Goal: Information Seeking & Learning: Understand process/instructions

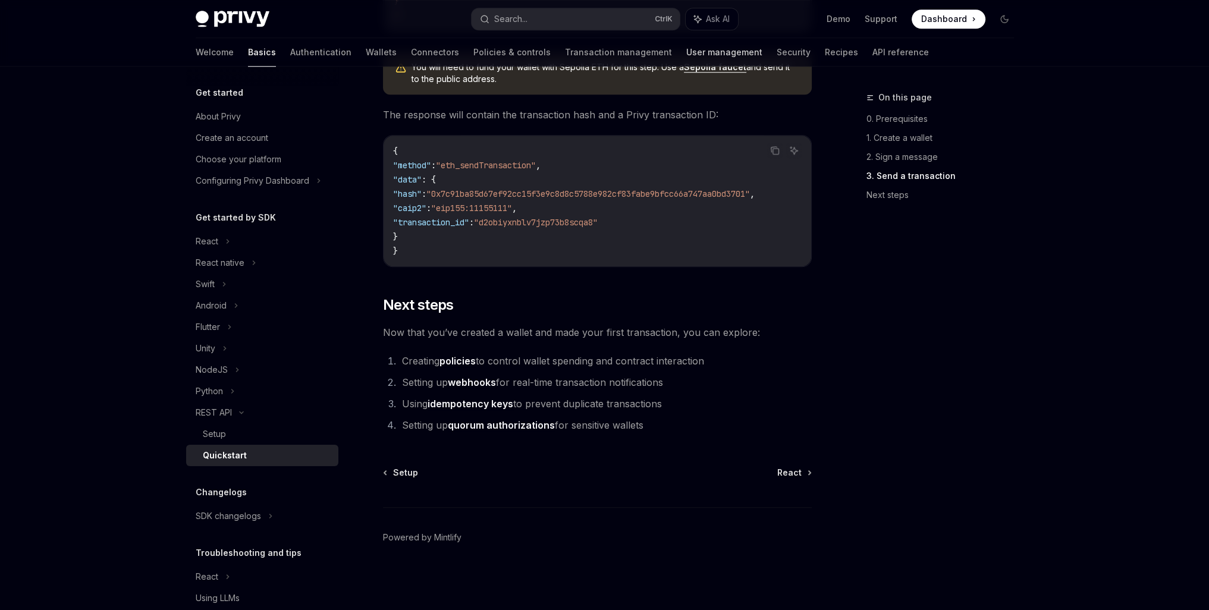
click at [686, 56] on link "User management" at bounding box center [724, 52] width 76 height 29
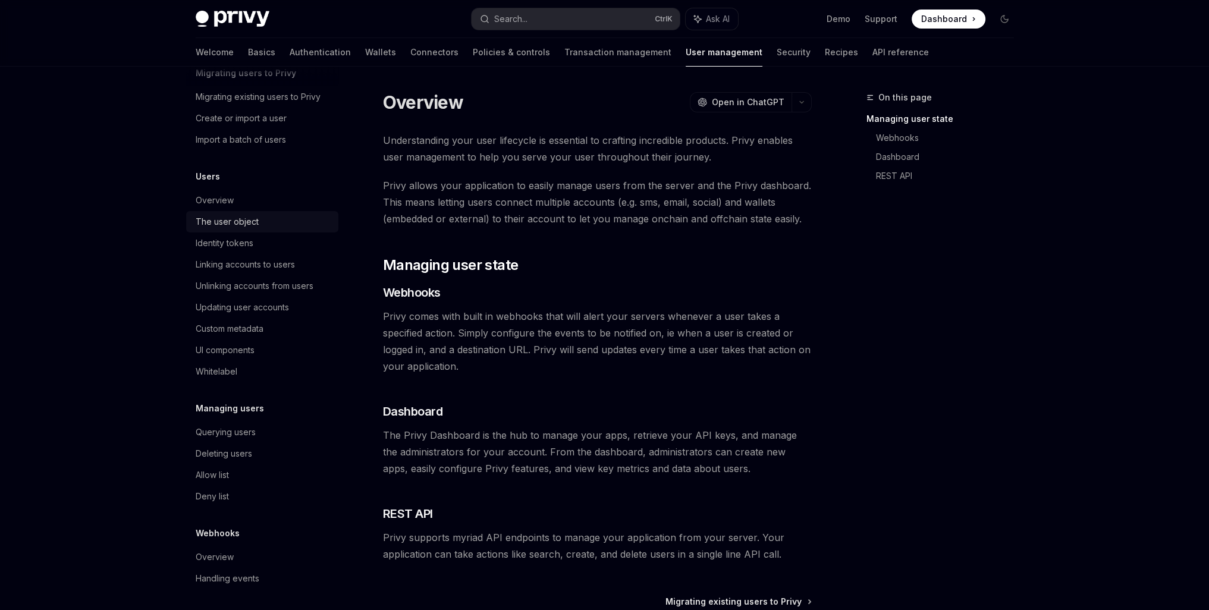
scroll to position [63, 0]
click at [215, 437] on link "Querying users" at bounding box center [262, 429] width 152 height 21
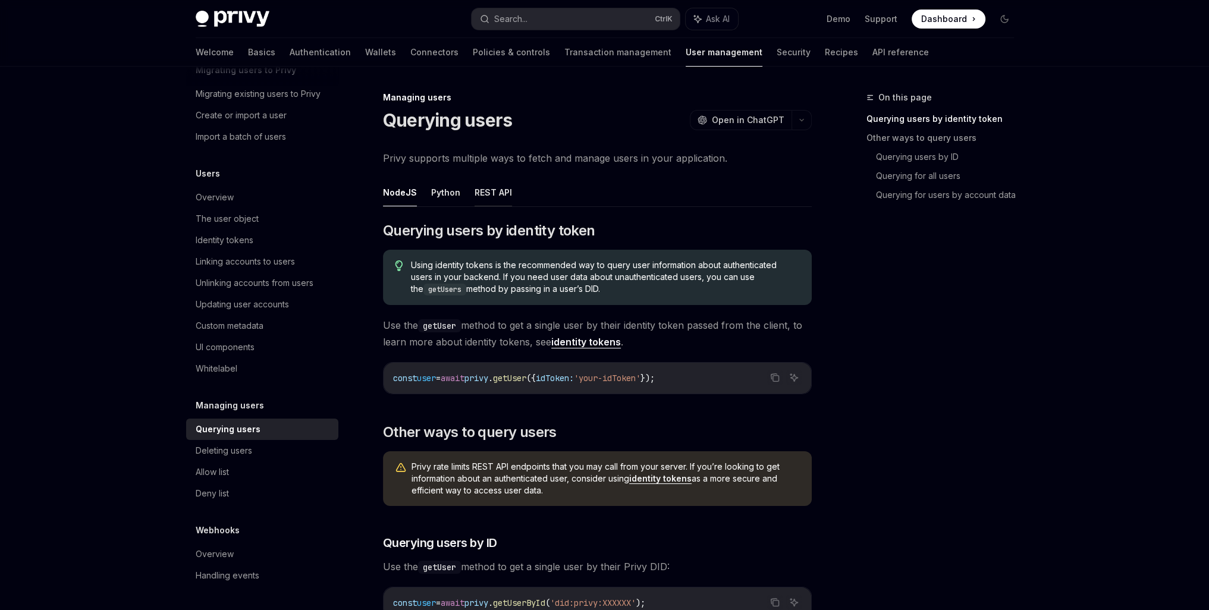
click at [497, 195] on button "REST API" at bounding box center [493, 192] width 37 height 28
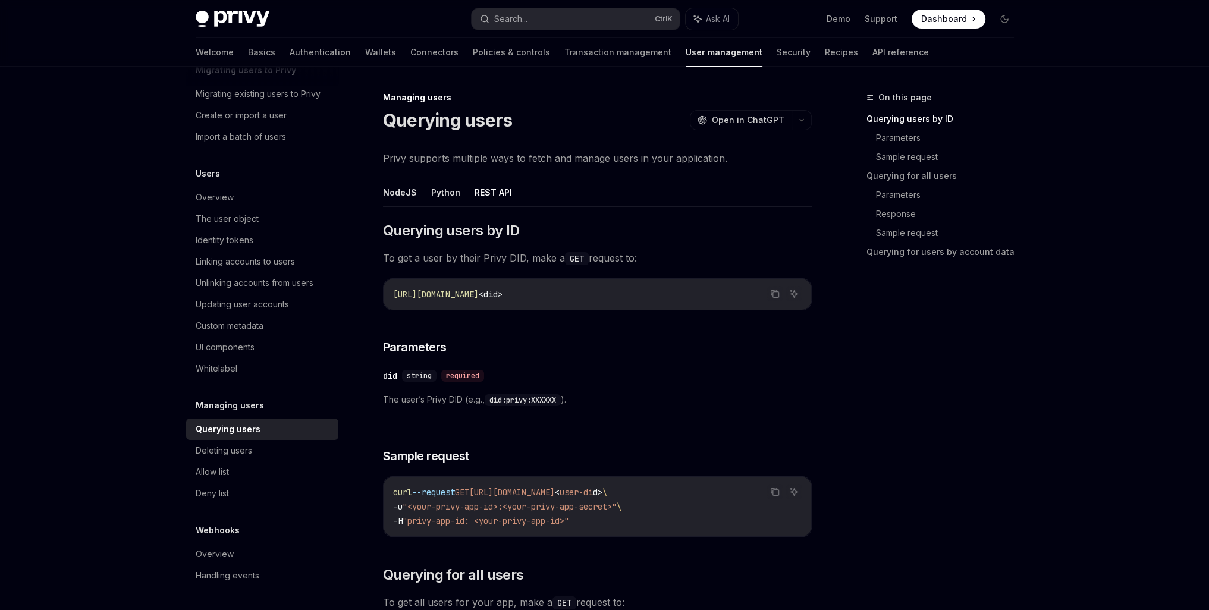
click at [403, 194] on button "NodeJS" at bounding box center [400, 192] width 34 height 28
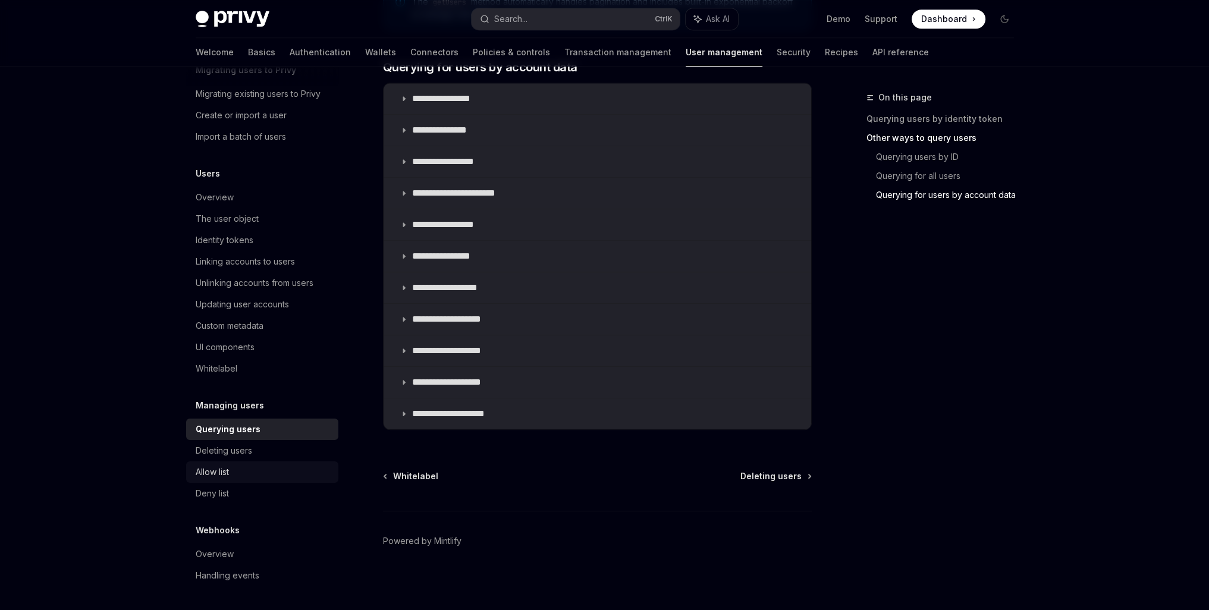
scroll to position [766, 0]
click at [241, 341] on div "UI components" at bounding box center [225, 347] width 59 height 14
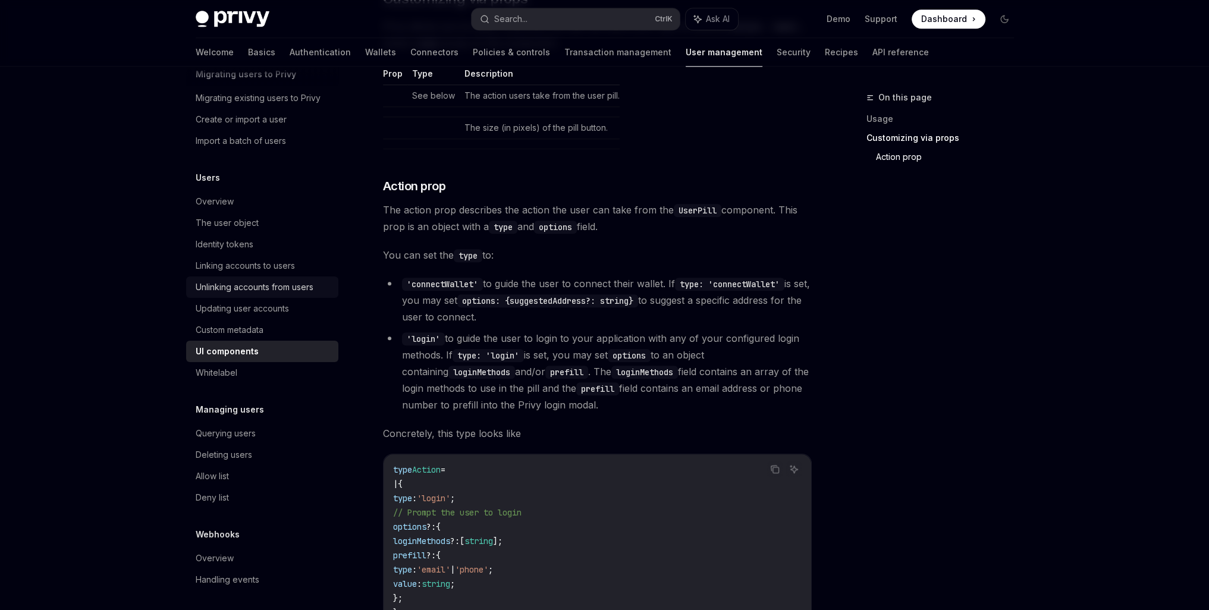
scroll to position [63, 0]
click at [217, 222] on div "The user object" at bounding box center [227, 219] width 63 height 14
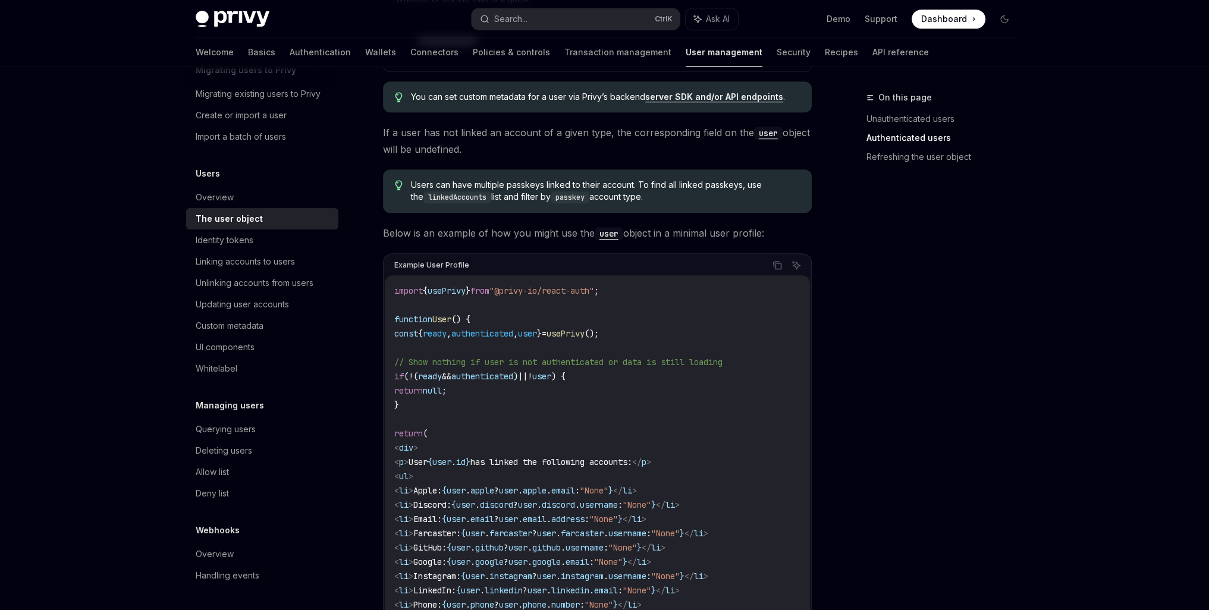
scroll to position [892, 0]
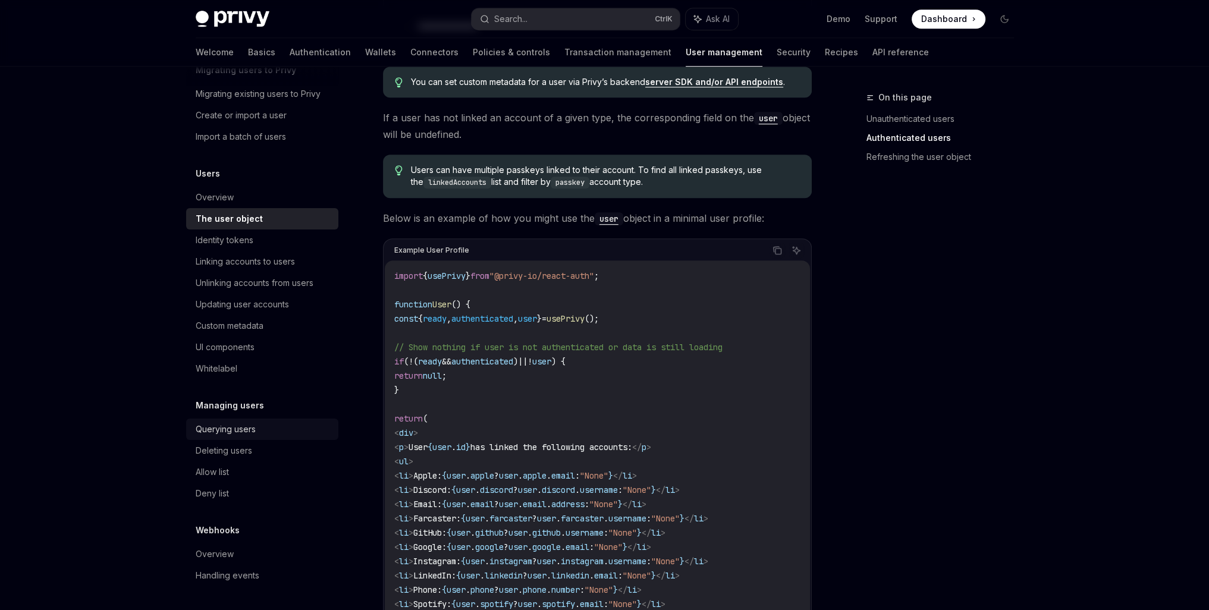
click at [240, 432] on div "Querying users" at bounding box center [226, 429] width 60 height 14
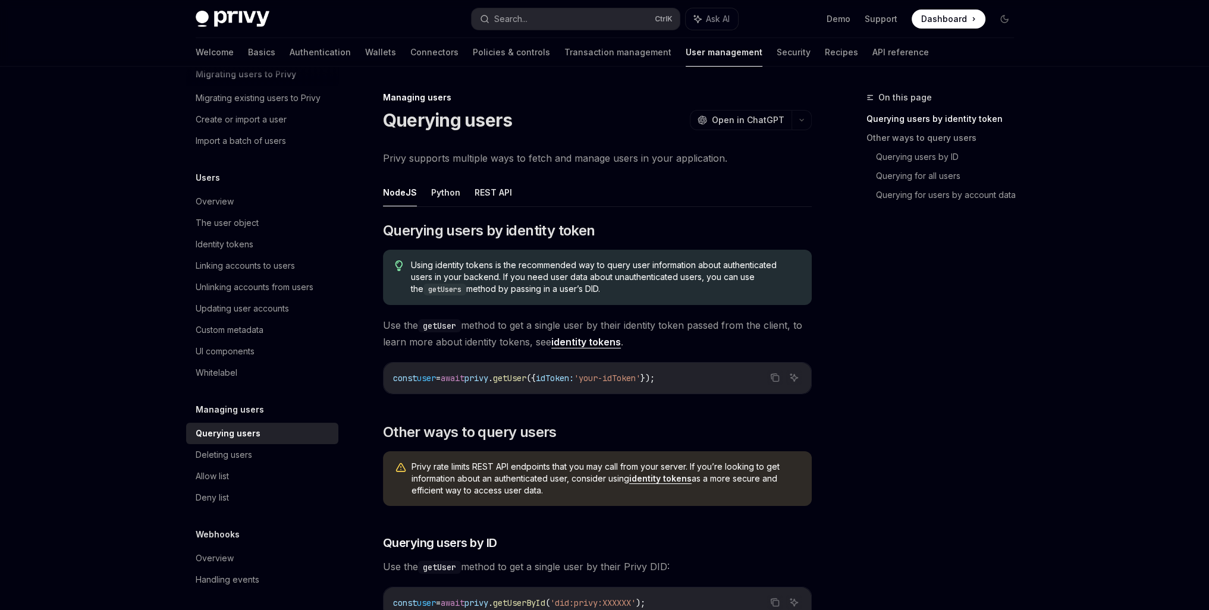
scroll to position [63, 0]
click at [792, 48] on div "Welcome Basics Authentication Wallets Connectors Policies & controls Transactio…" at bounding box center [562, 52] width 733 height 29
click at [872, 51] on link "API reference" at bounding box center [900, 52] width 56 height 29
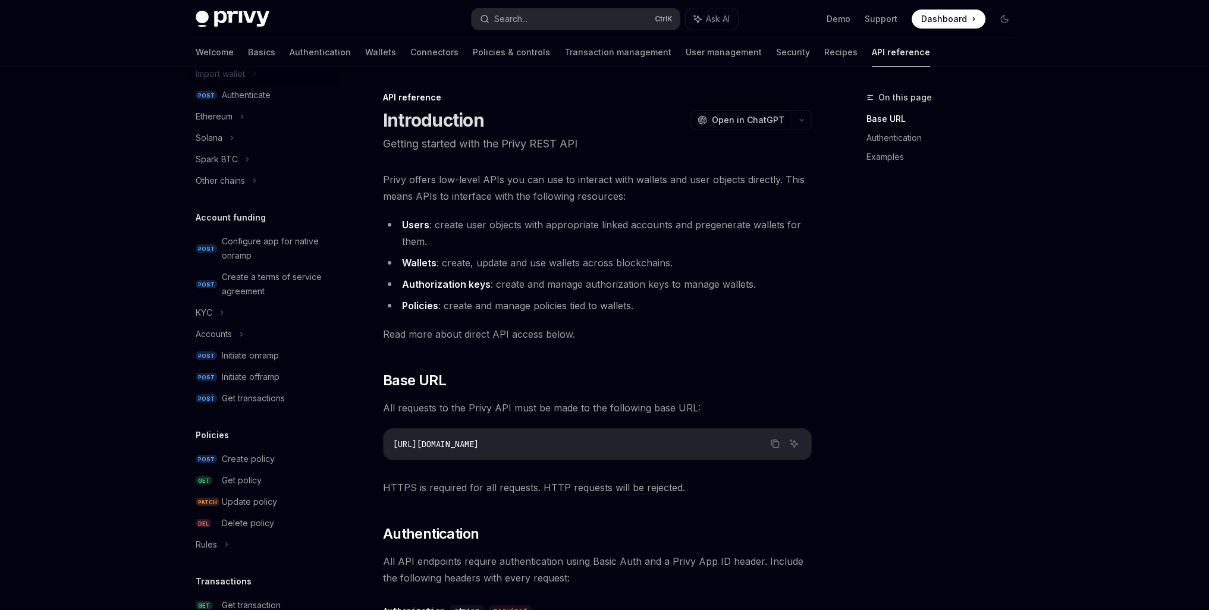
scroll to position [297, 0]
click at [252, 356] on div "Initiate onramp" at bounding box center [250, 354] width 57 height 14
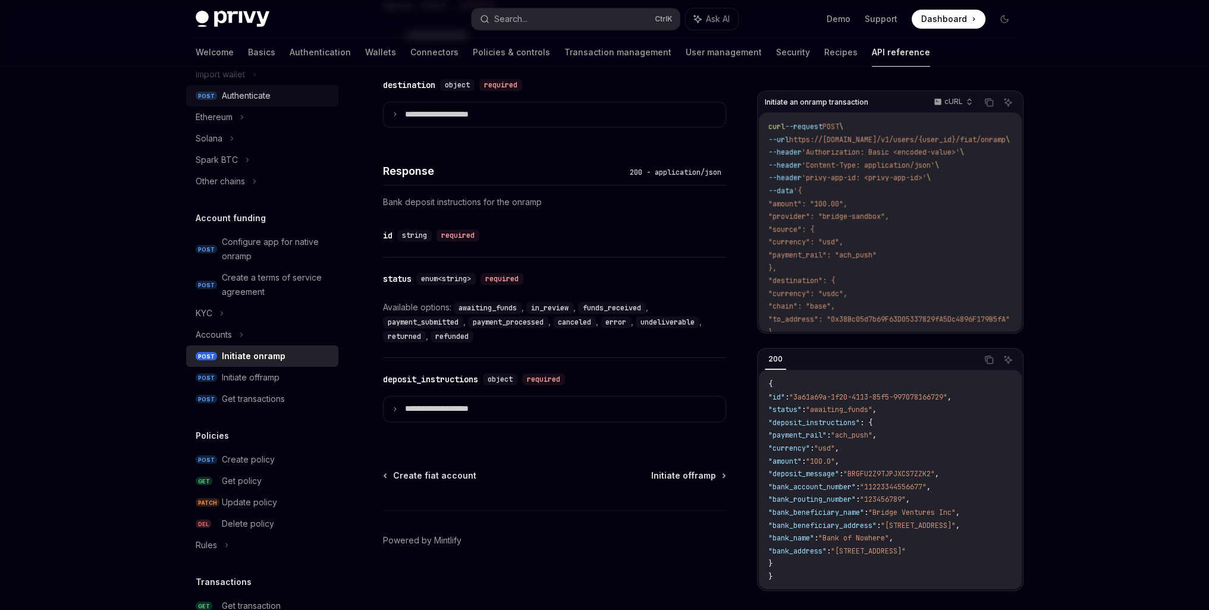
scroll to position [297, 0]
click at [245, 378] on div "Initiate offramp" at bounding box center [251, 376] width 58 height 14
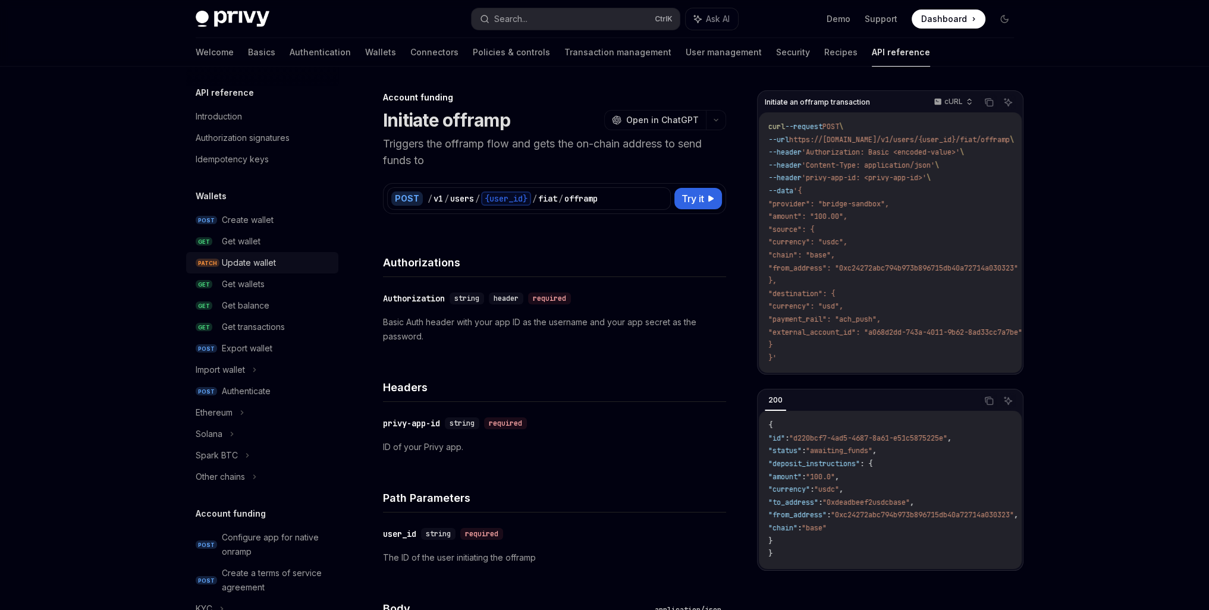
click at [275, 269] on div "Update wallet" at bounding box center [249, 263] width 54 height 14
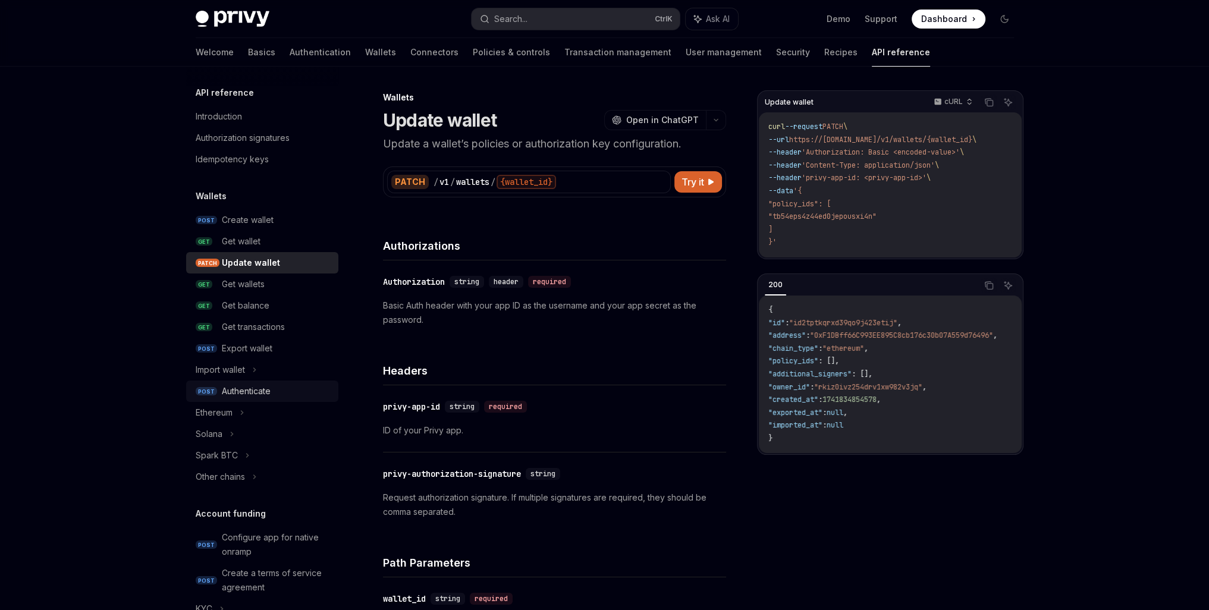
click at [285, 398] on link "POST Authenticate" at bounding box center [262, 391] width 152 height 21
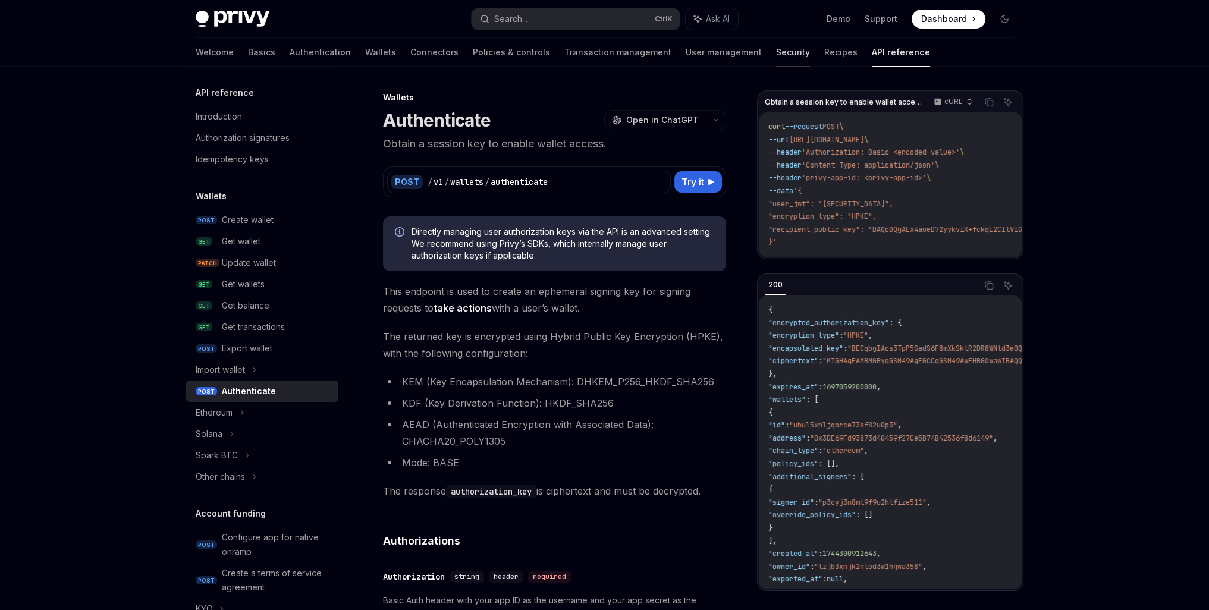
click at [776, 58] on link "Security" at bounding box center [793, 52] width 34 height 29
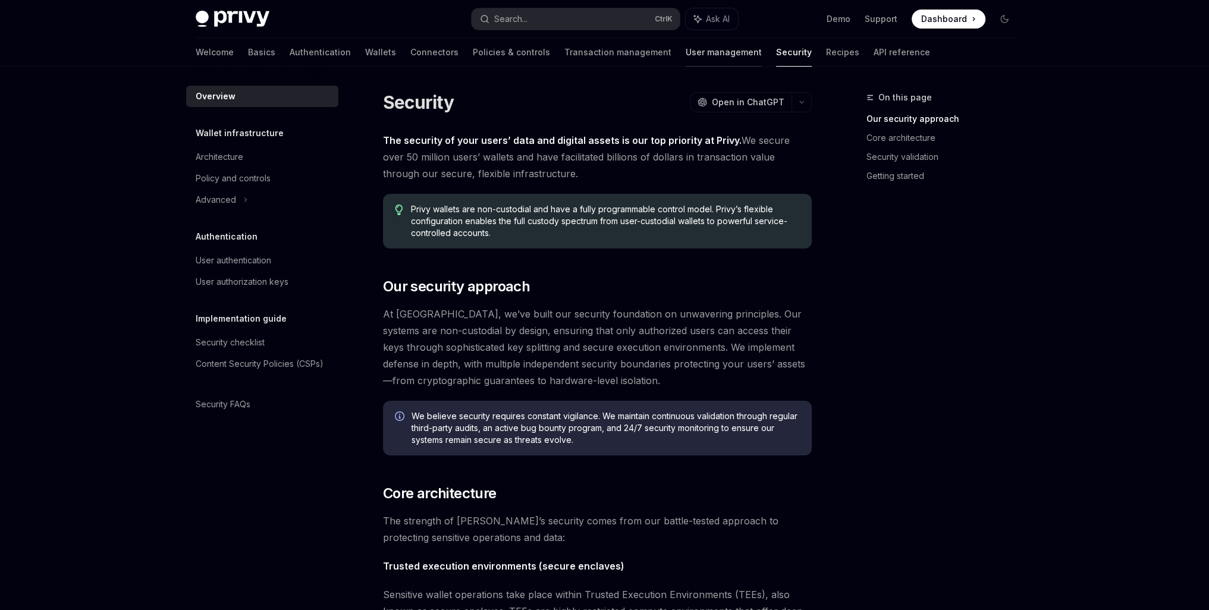
click at [686, 48] on link "User management" at bounding box center [724, 52] width 76 height 29
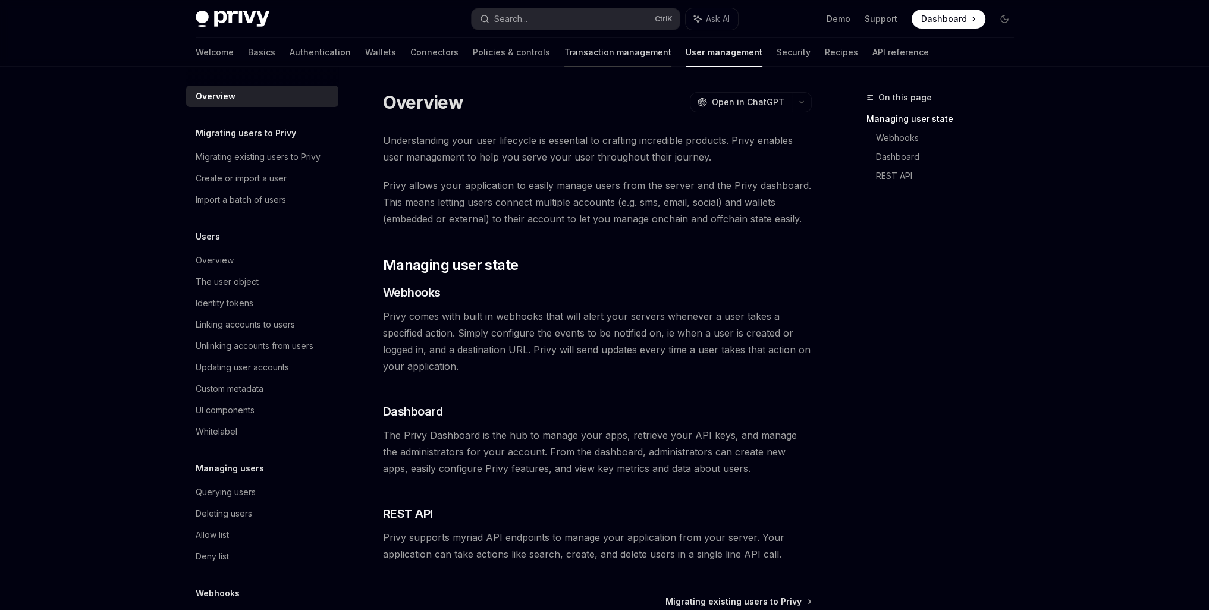
click at [573, 50] on link "Transaction management" at bounding box center [617, 52] width 107 height 29
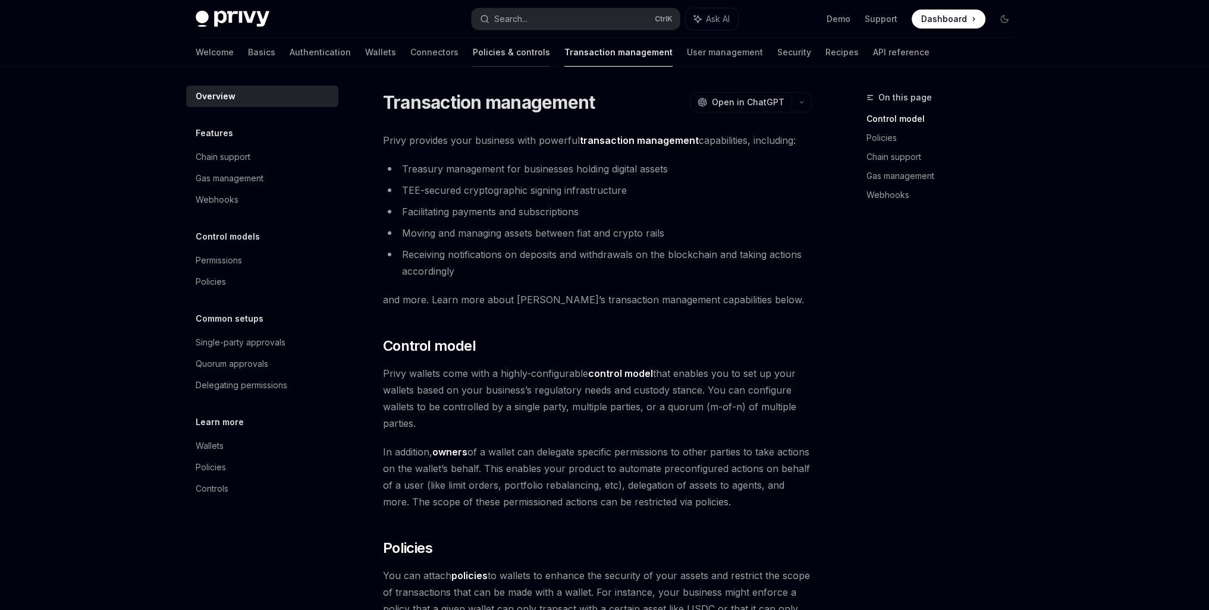
click at [473, 56] on link "Policies & controls" at bounding box center [511, 52] width 77 height 29
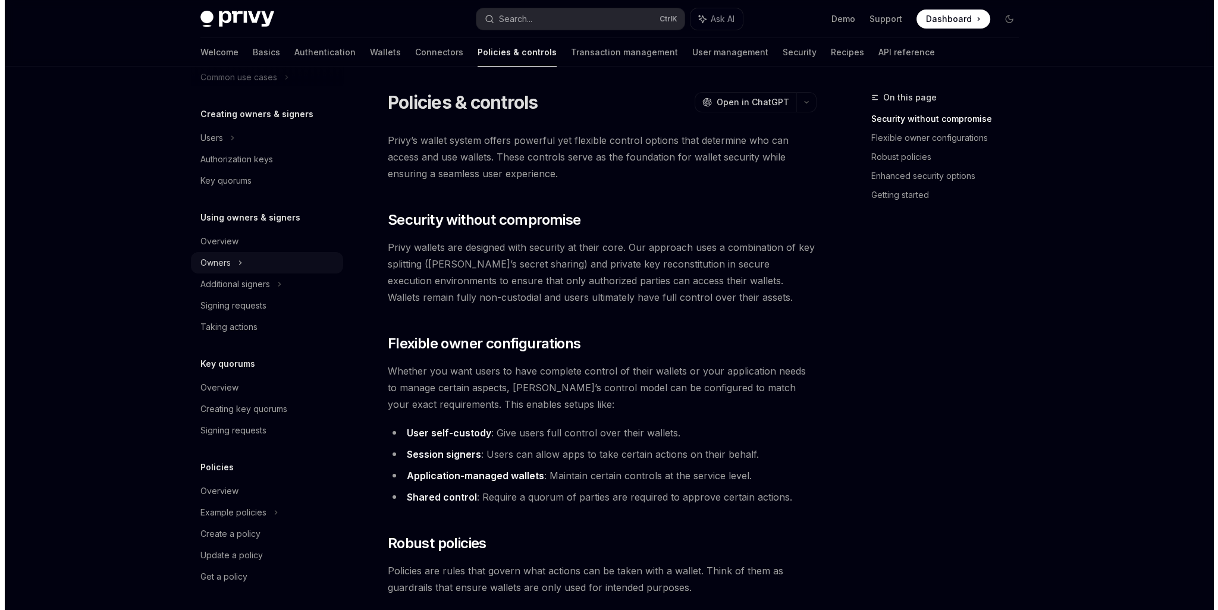
scroll to position [227, 0]
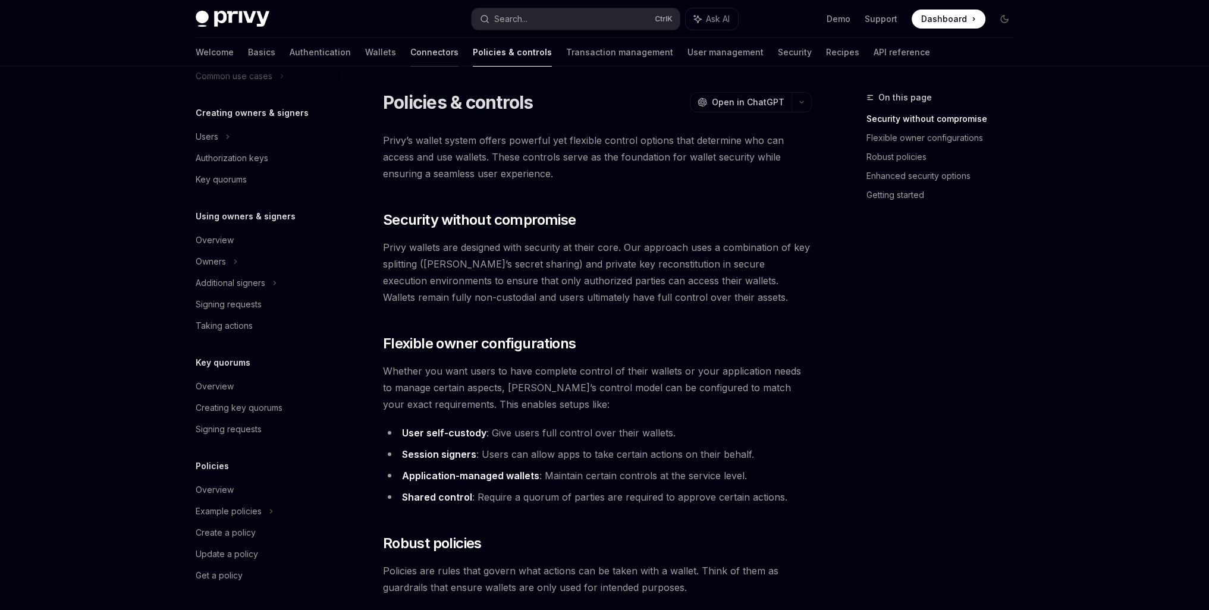
click at [410, 63] on link "Connectors" at bounding box center [434, 52] width 48 height 29
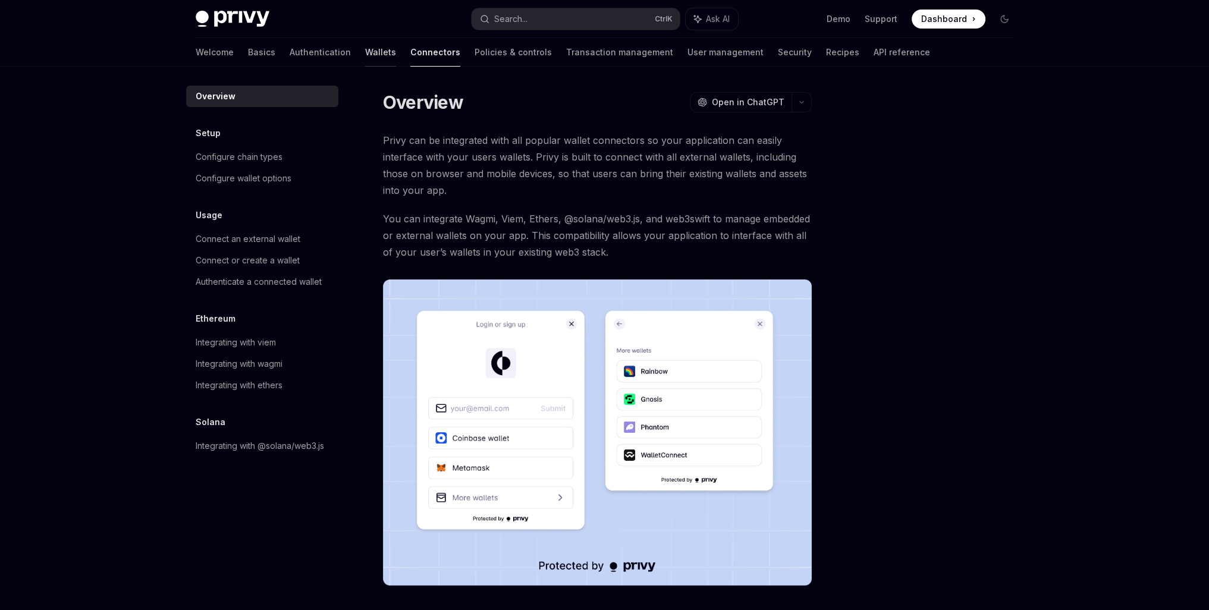
click at [365, 62] on link "Wallets" at bounding box center [380, 52] width 31 height 29
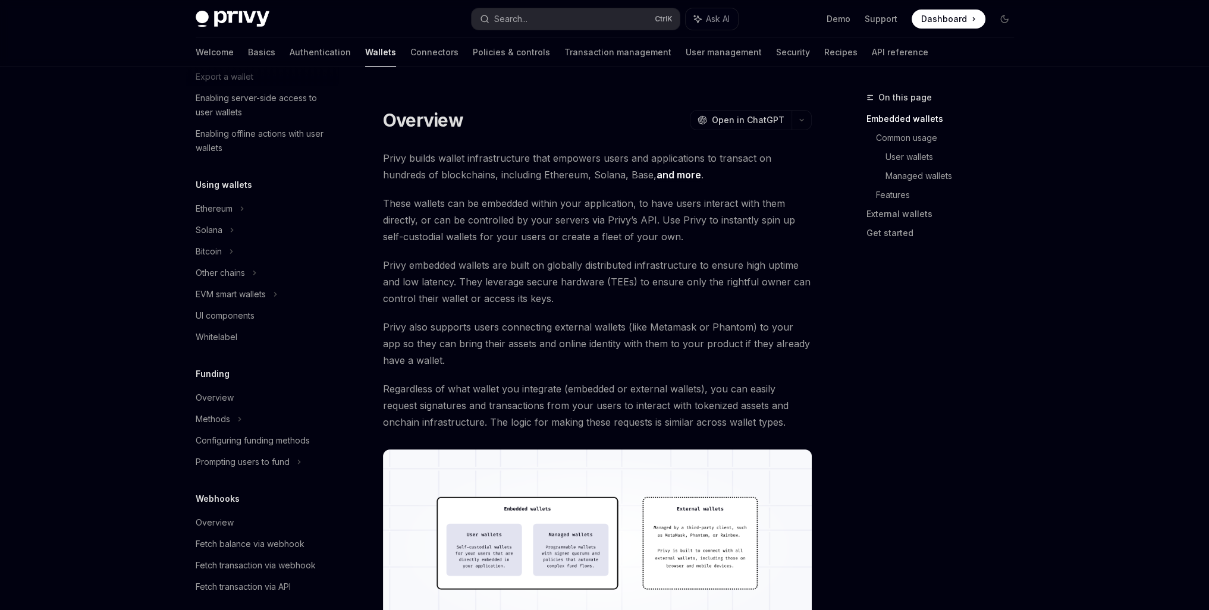
scroll to position [198, 0]
click at [249, 15] on icon at bounding box center [251, 8] width 5 height 14
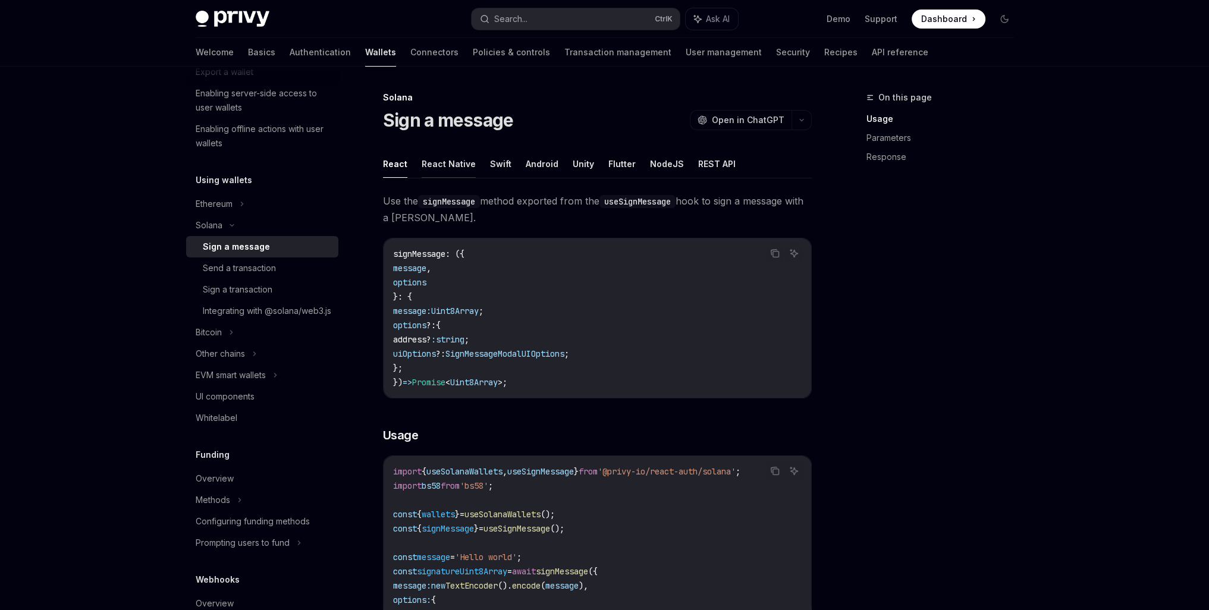
click at [439, 159] on button "React Native" at bounding box center [449, 164] width 54 height 28
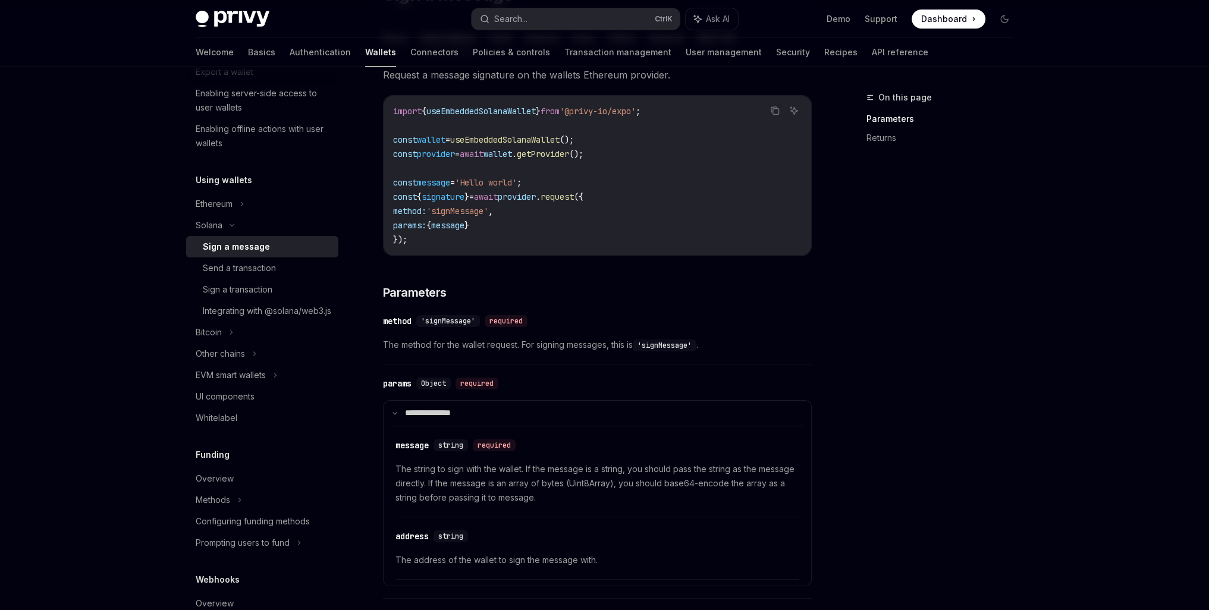
scroll to position [297, 0]
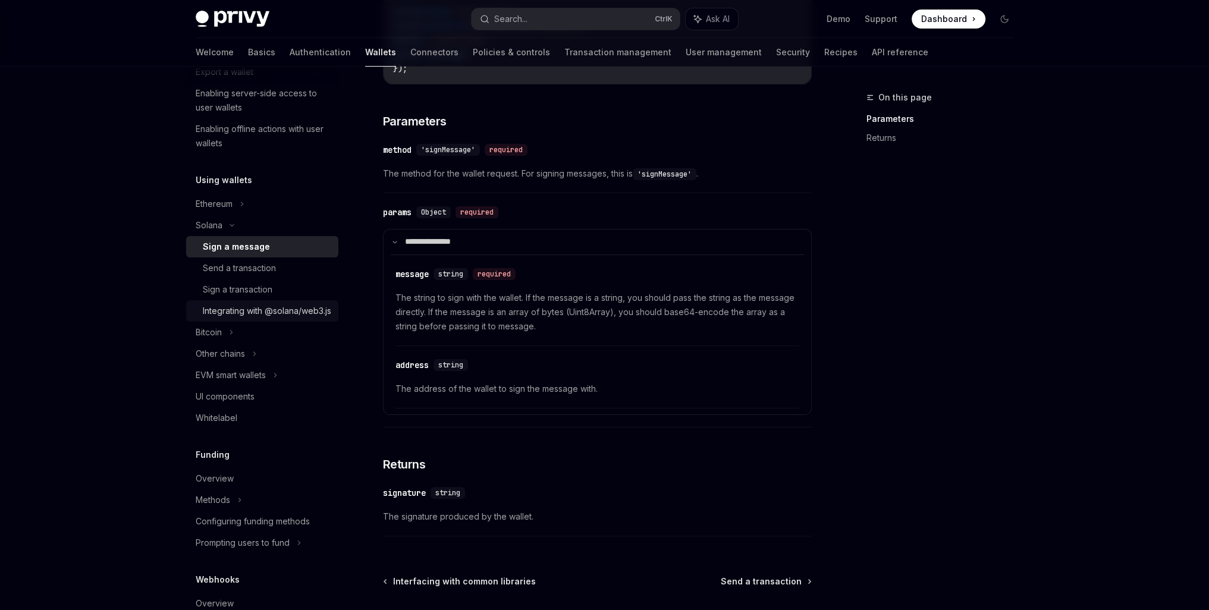
click at [248, 318] on div "Integrating with @solana/web3.js" at bounding box center [267, 311] width 128 height 14
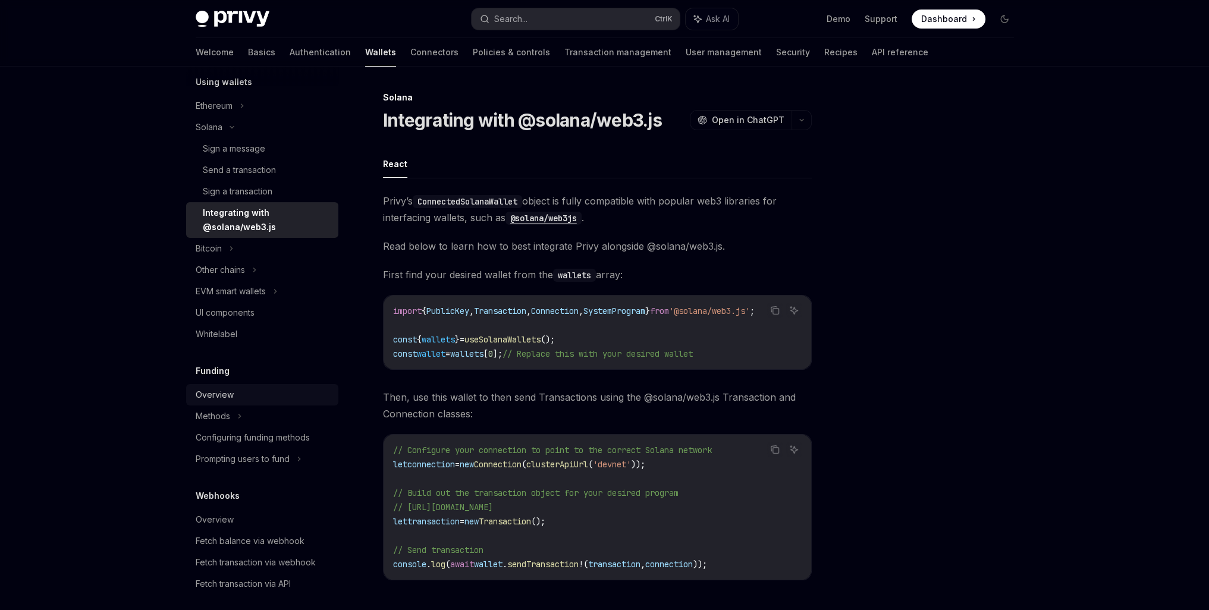
scroll to position [297, 0]
click at [235, 312] on div "UI components" at bounding box center [225, 311] width 59 height 14
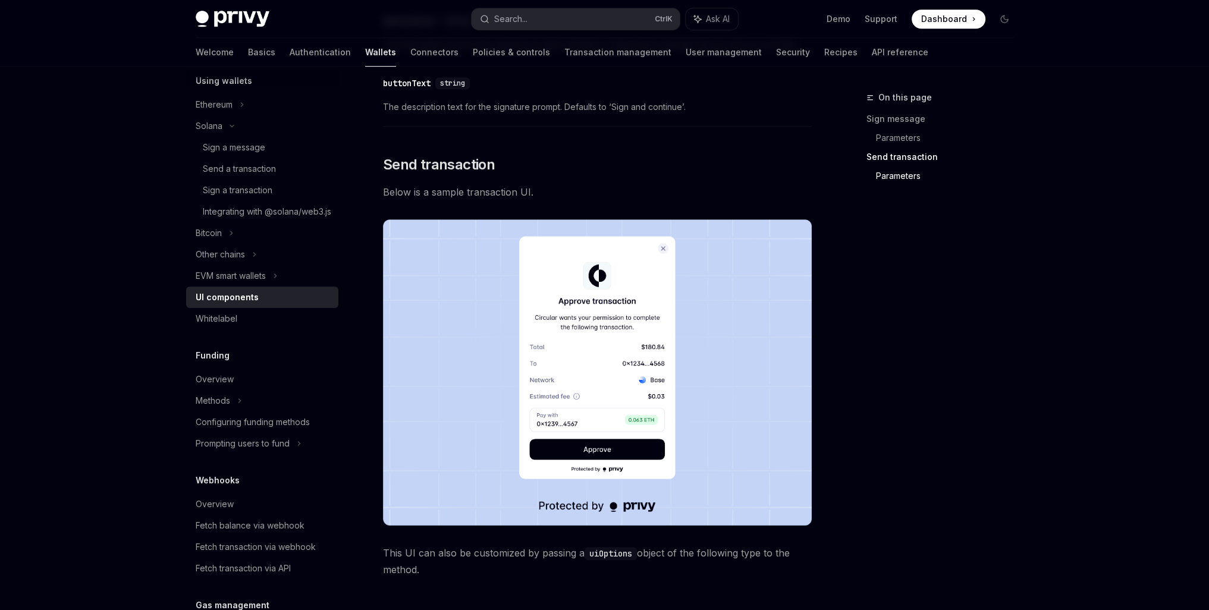
scroll to position [991, 0]
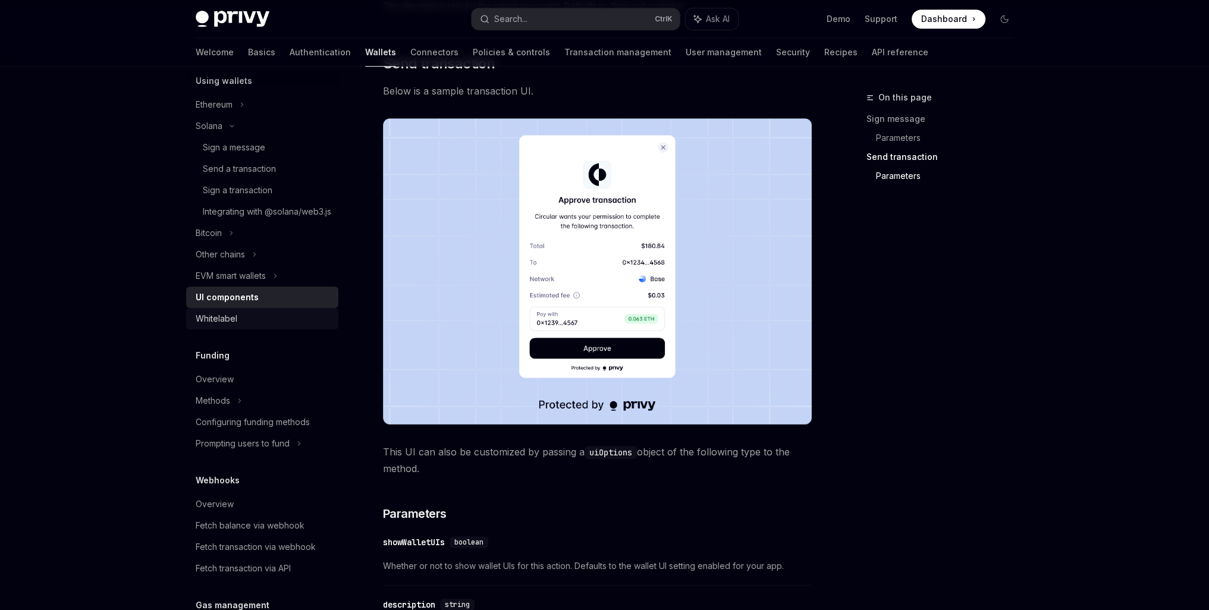
click at [297, 326] on div "Whitelabel" at bounding box center [264, 319] width 136 height 14
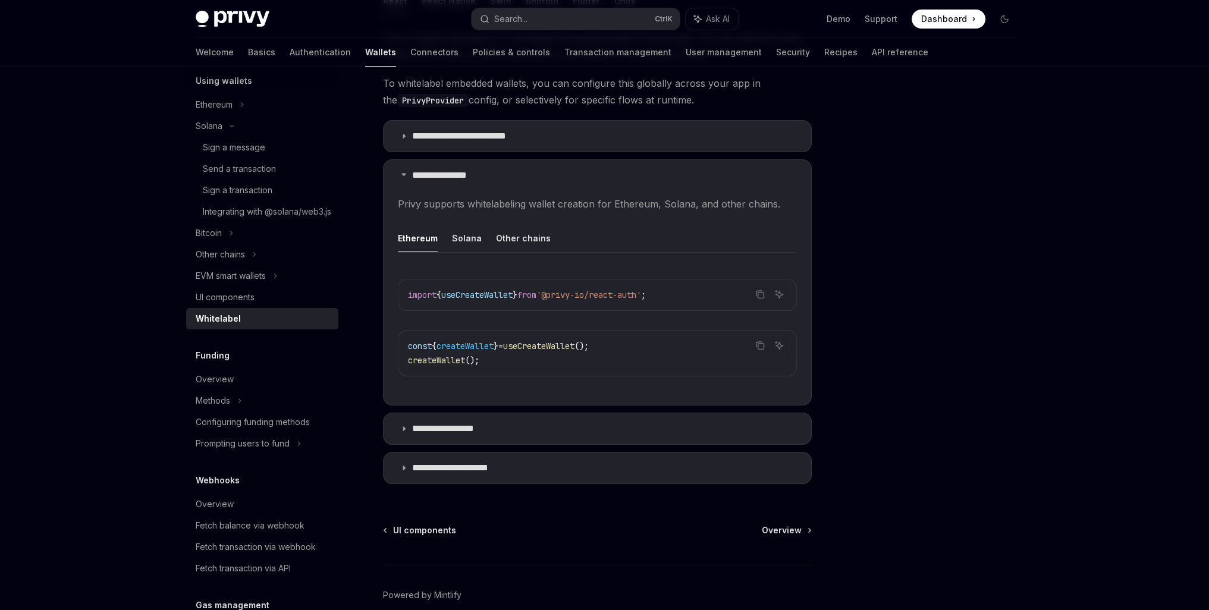
scroll to position [347, 0]
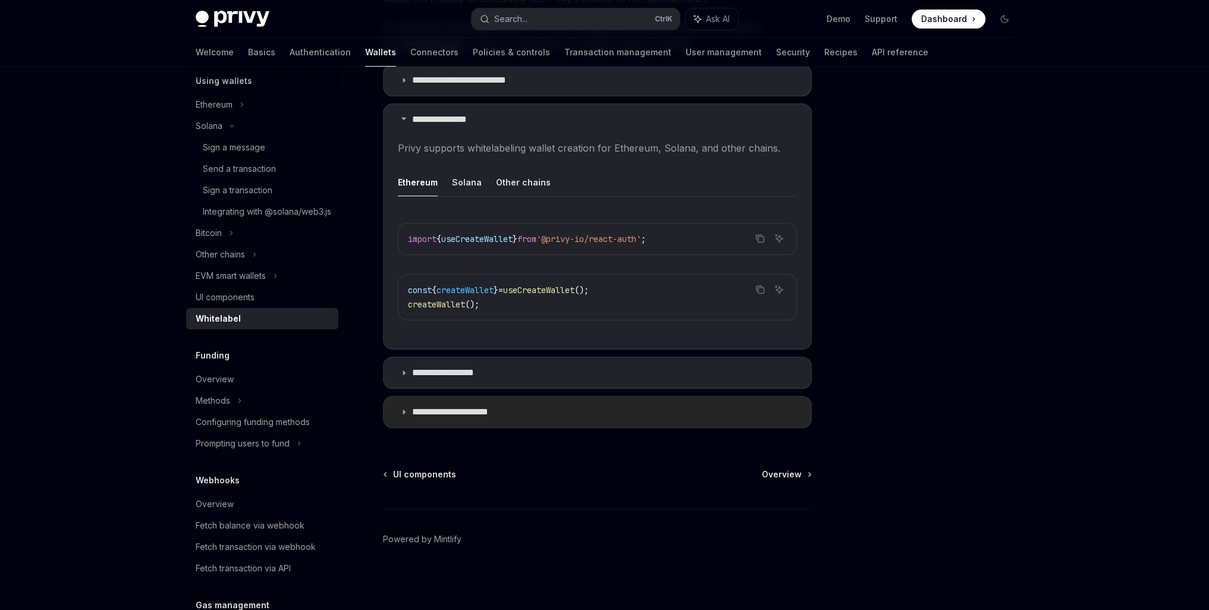
click at [469, 406] on p "**********" at bounding box center [461, 412] width 99 height 12
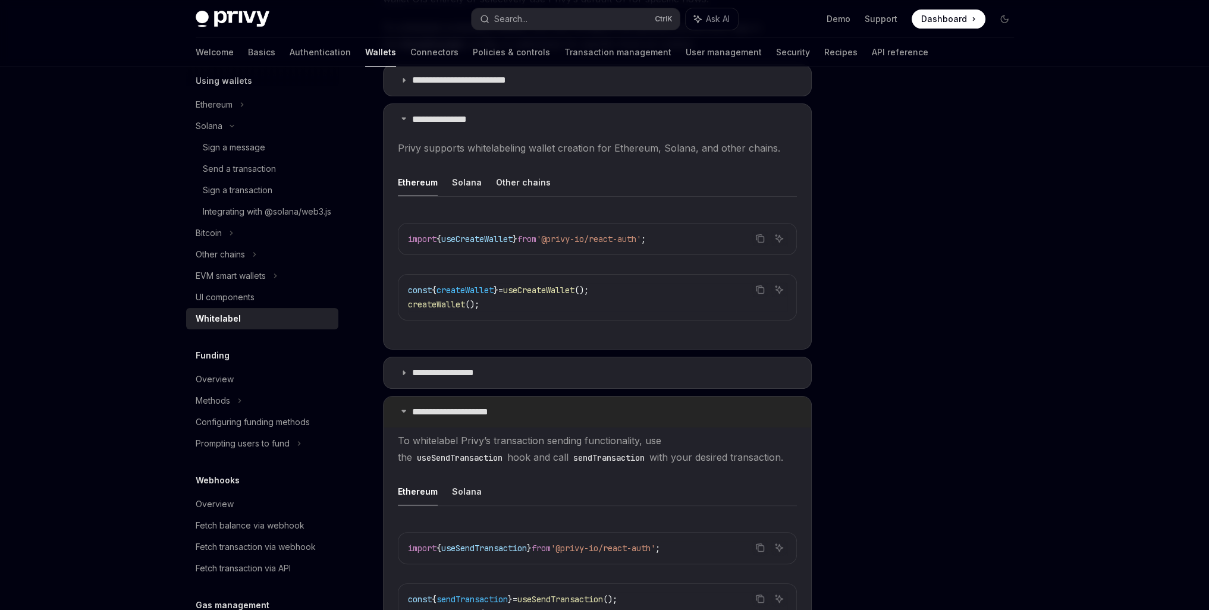
click at [469, 406] on p "**********" at bounding box center [461, 412] width 99 height 12
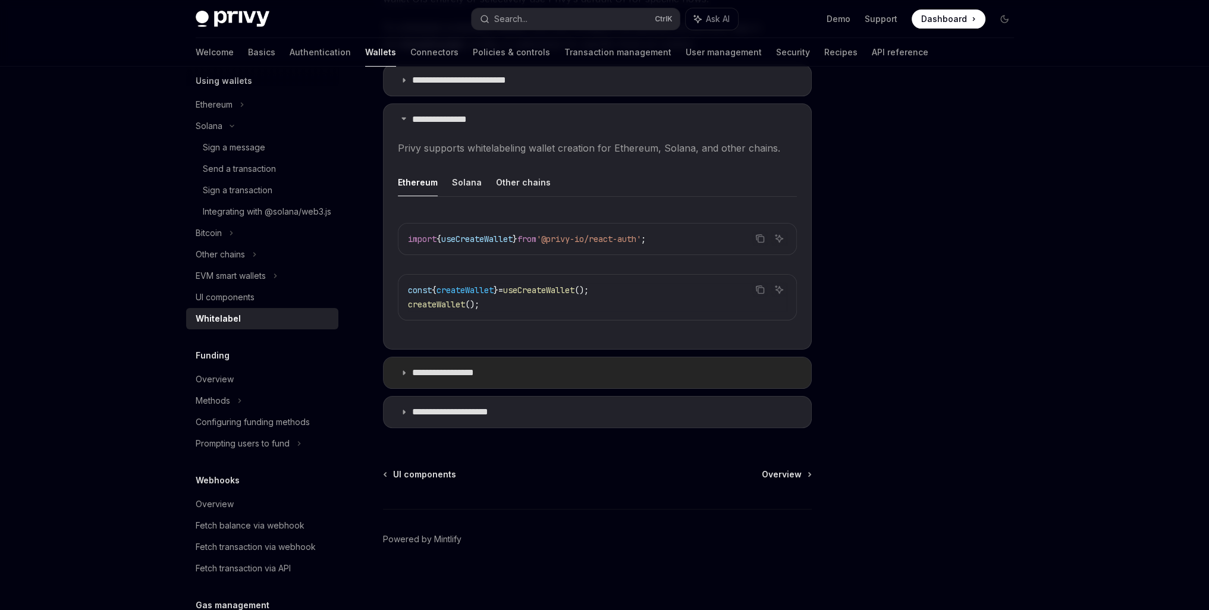
click at [472, 381] on summary "**********" at bounding box center [598, 372] width 428 height 31
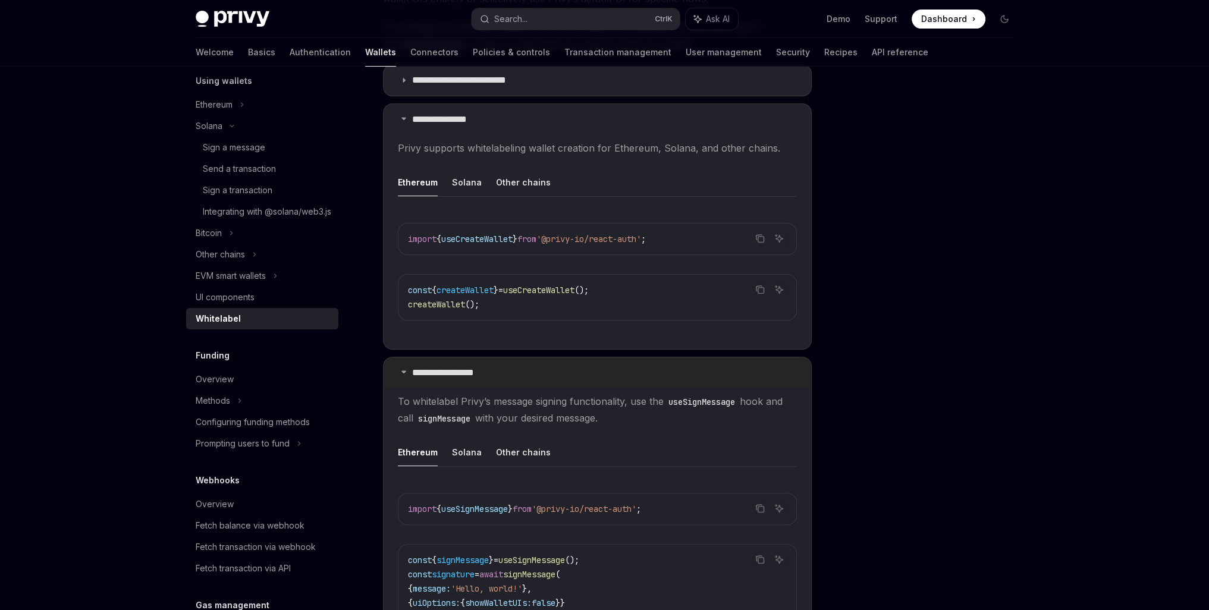
click at [471, 381] on summary "**********" at bounding box center [598, 372] width 428 height 31
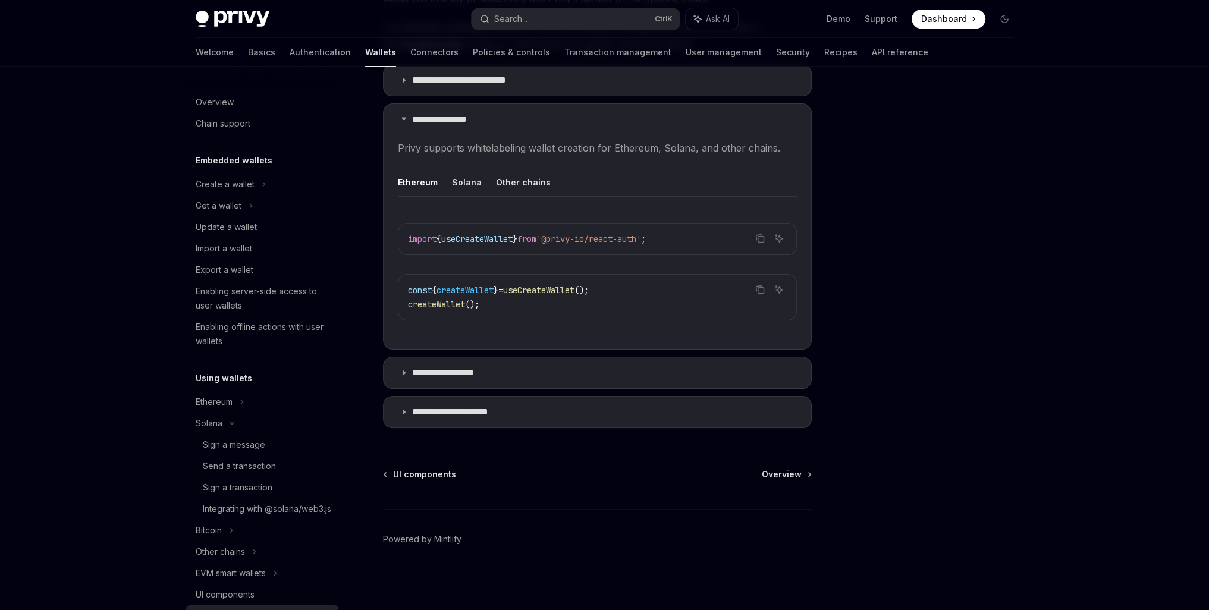
scroll to position [297, 0]
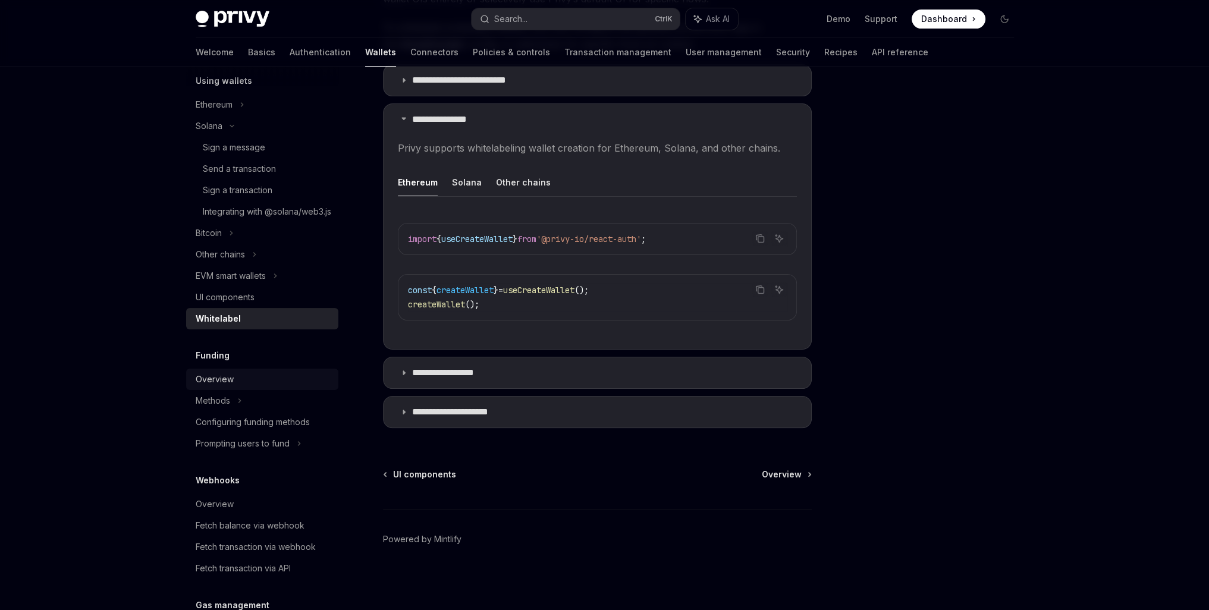
click at [226, 387] on div "Overview" at bounding box center [215, 379] width 38 height 14
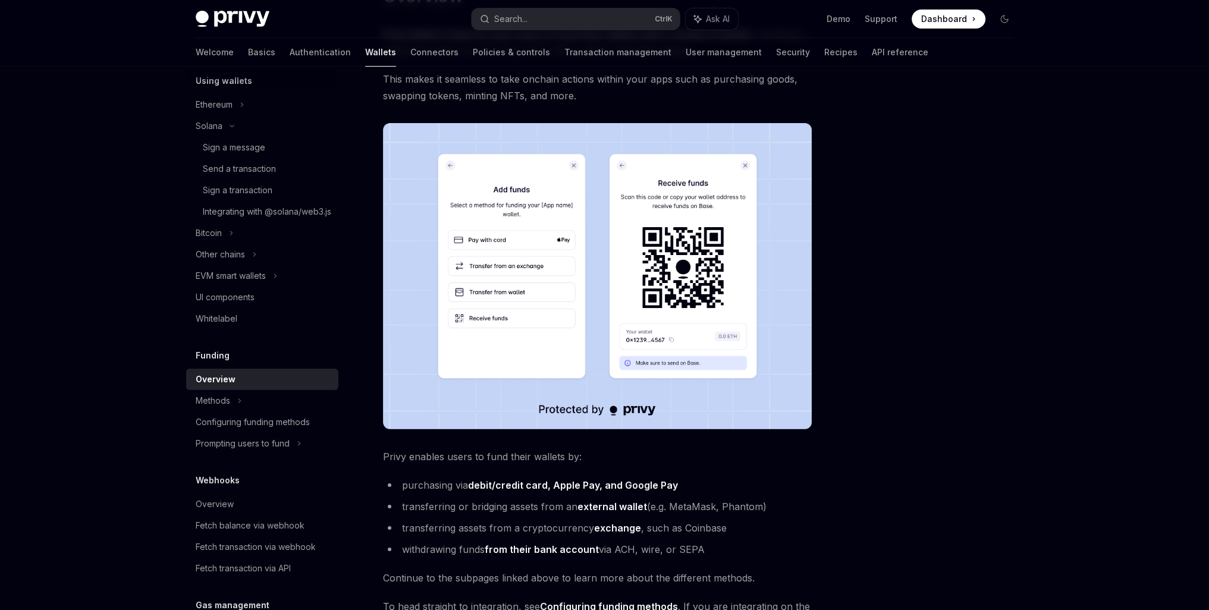
scroll to position [124, 0]
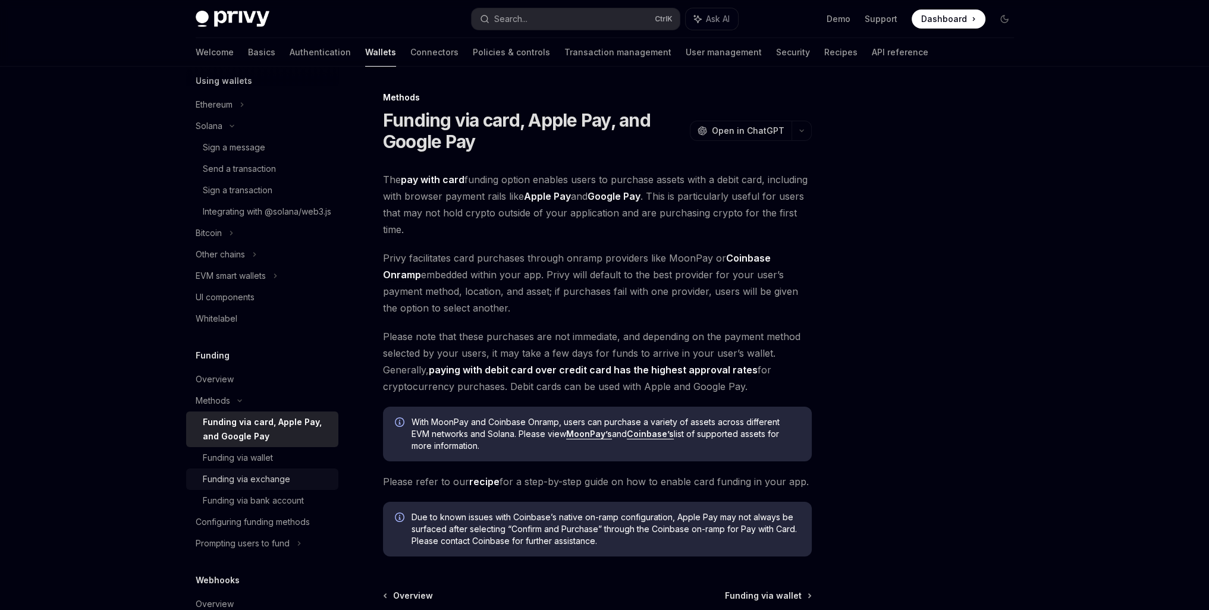
click at [228, 486] on div "Funding via exchange" at bounding box center [246, 479] width 87 height 14
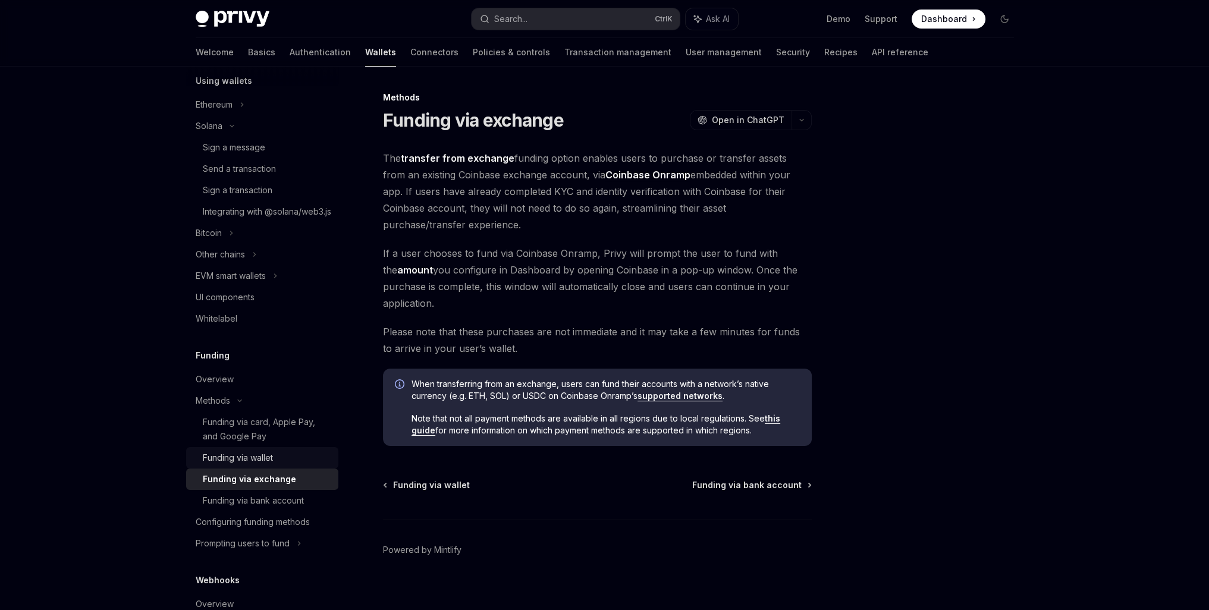
click at [228, 465] on div "Funding via wallet" at bounding box center [238, 458] width 70 height 14
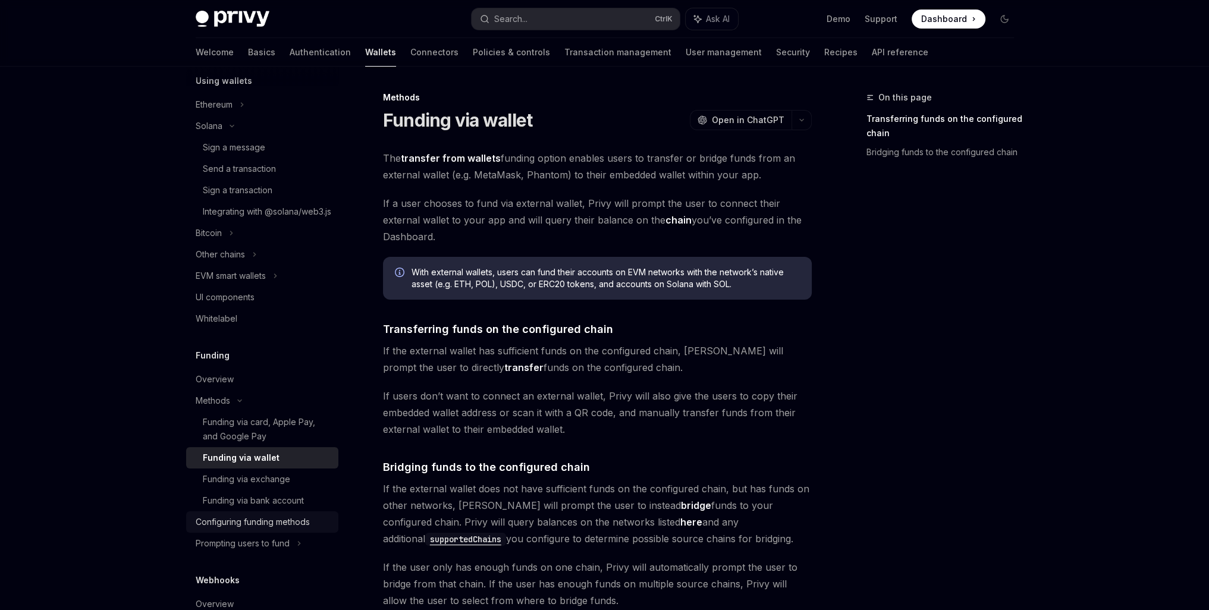
click at [233, 527] on link "Configuring funding methods" at bounding box center [262, 521] width 152 height 21
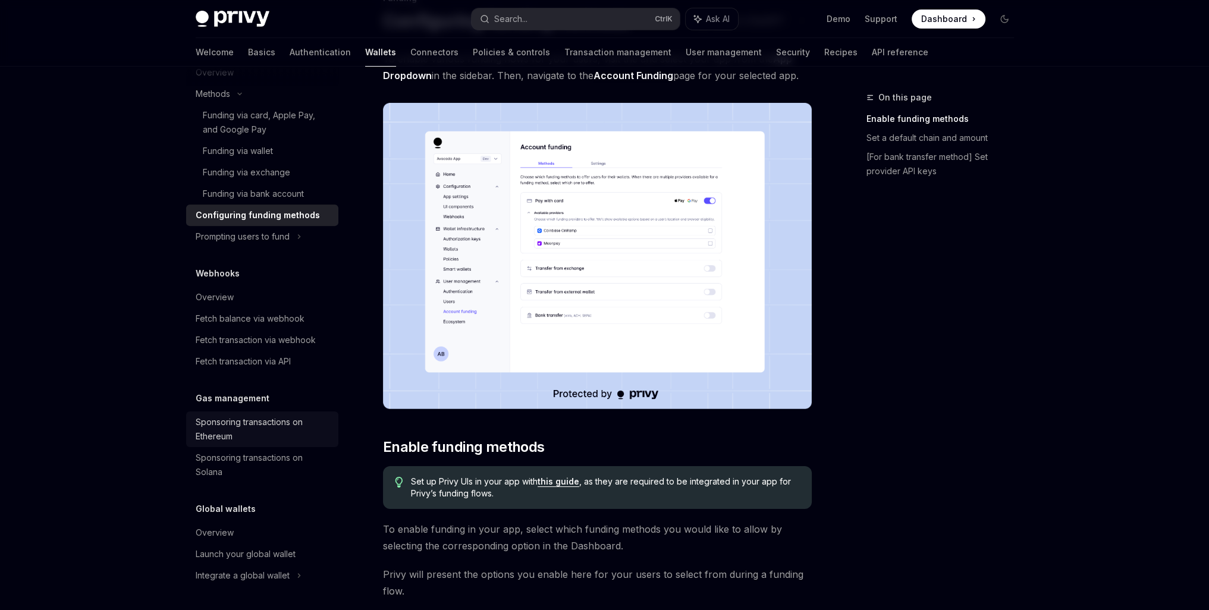
scroll to position [618, 0]
click at [219, 460] on div "Sponsoring transactions on Solana" at bounding box center [264, 465] width 136 height 29
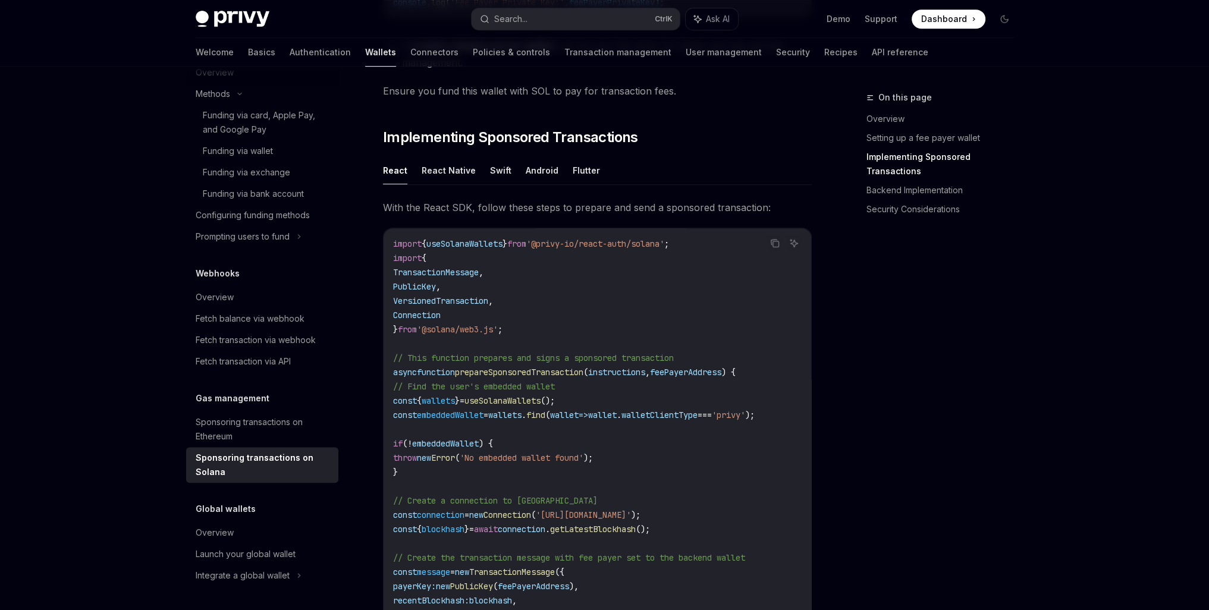
scroll to position [693, 0]
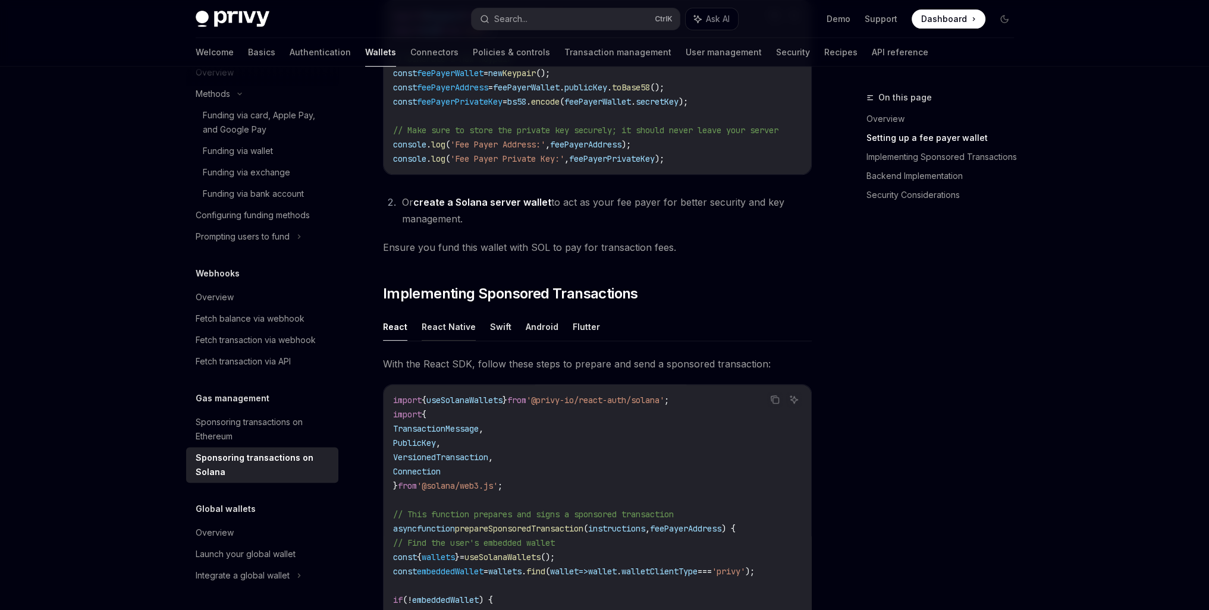
click at [438, 336] on button "React Native" at bounding box center [449, 327] width 54 height 28
type textarea "*"
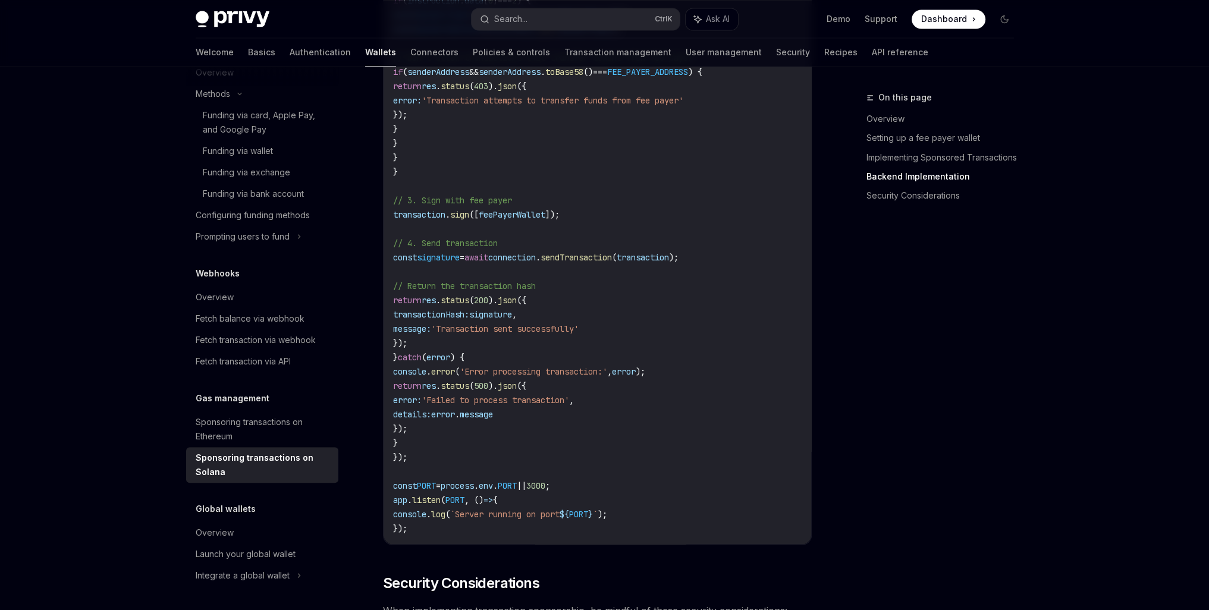
scroll to position [2874, 0]
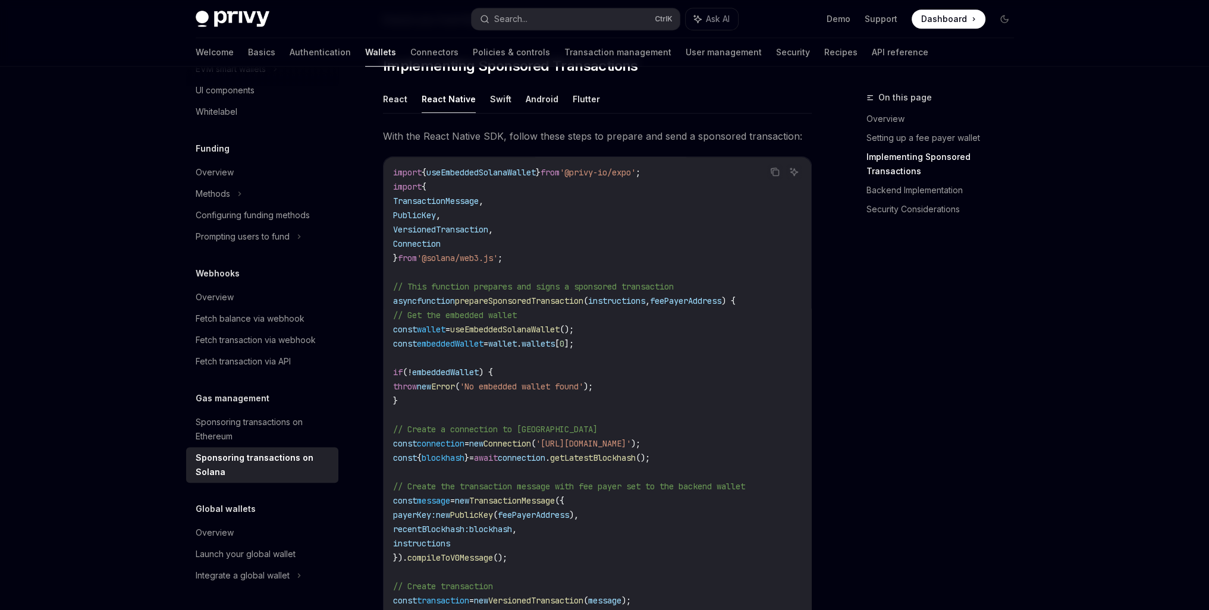
scroll to position [932, 0]
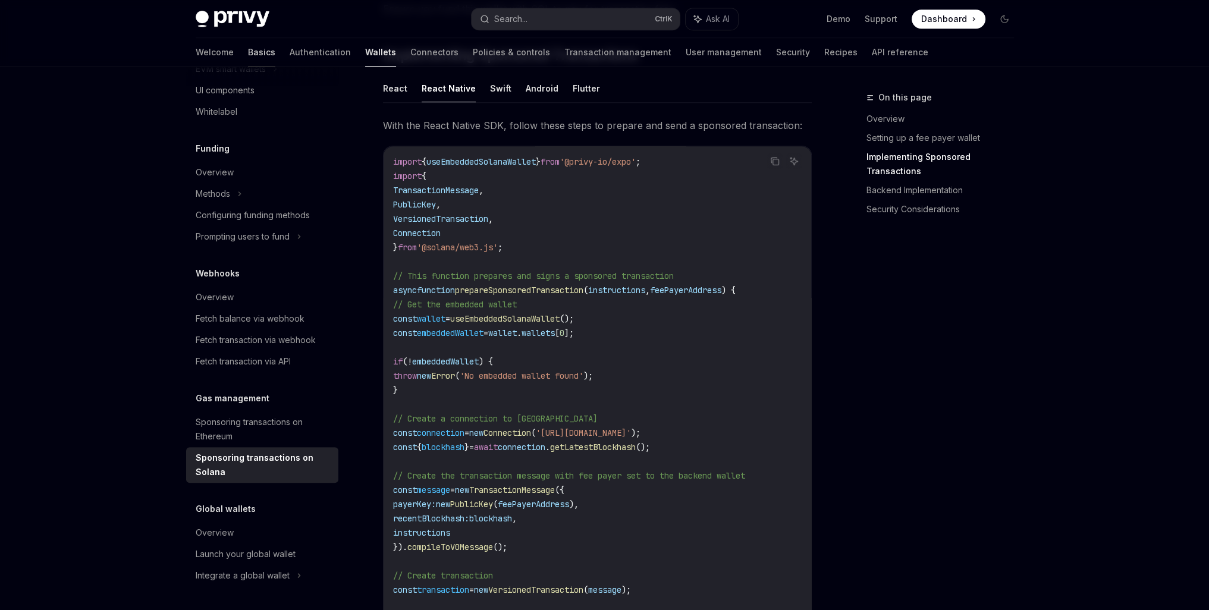
click at [248, 58] on link "Basics" at bounding box center [261, 52] width 27 height 29
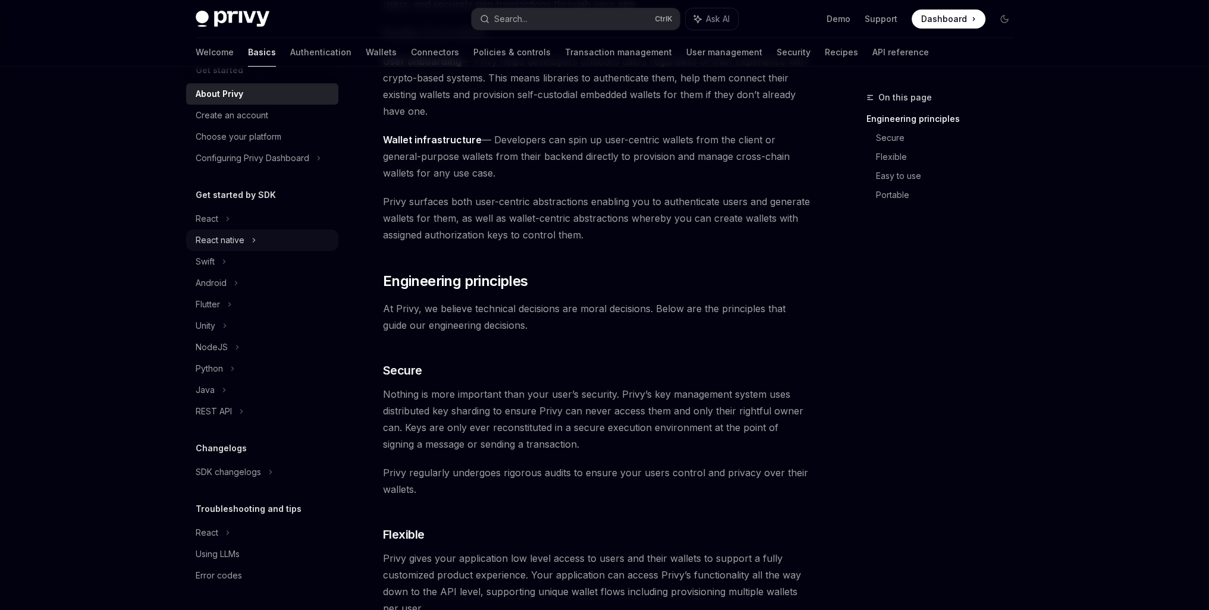
scroll to position [198, 0]
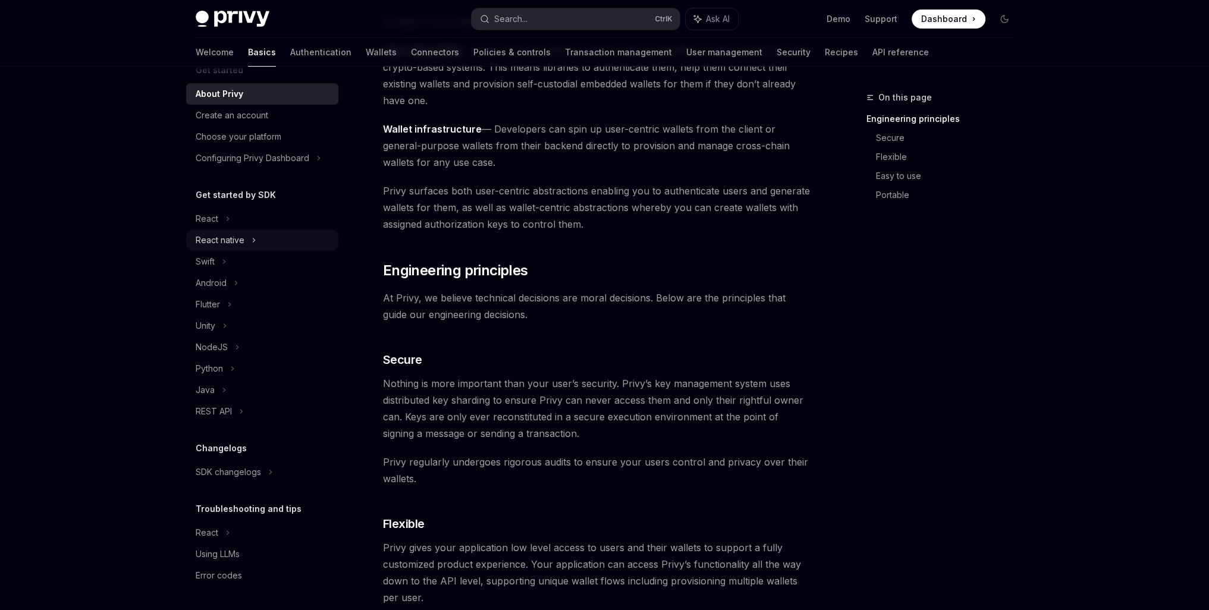
click at [226, 246] on div "React native" at bounding box center [220, 240] width 49 height 14
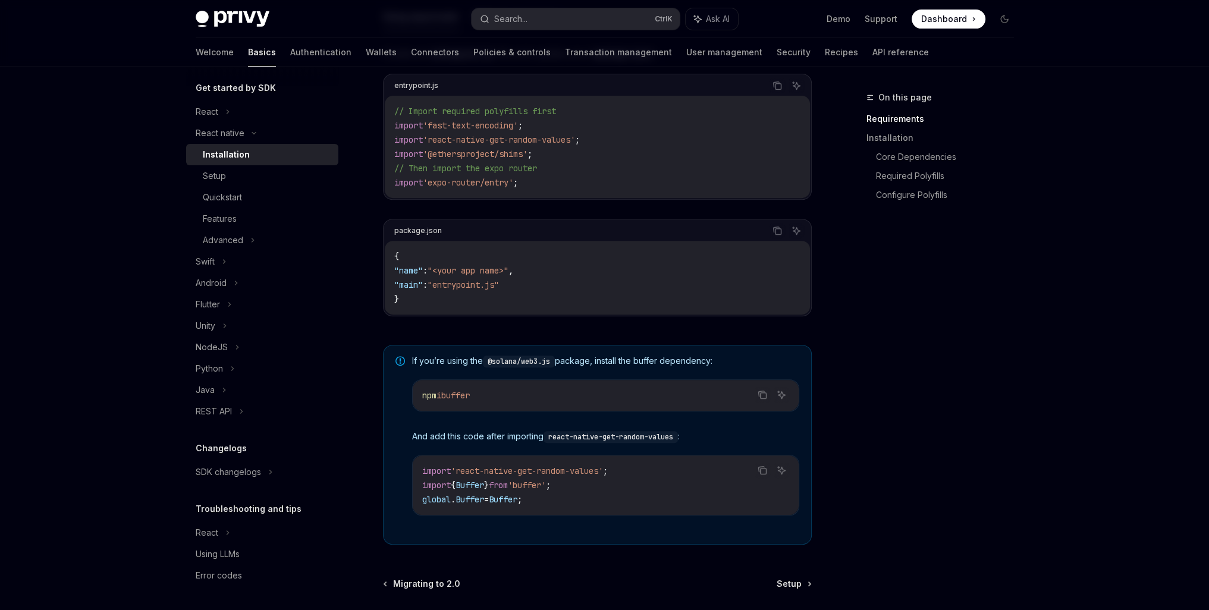
scroll to position [693, 0]
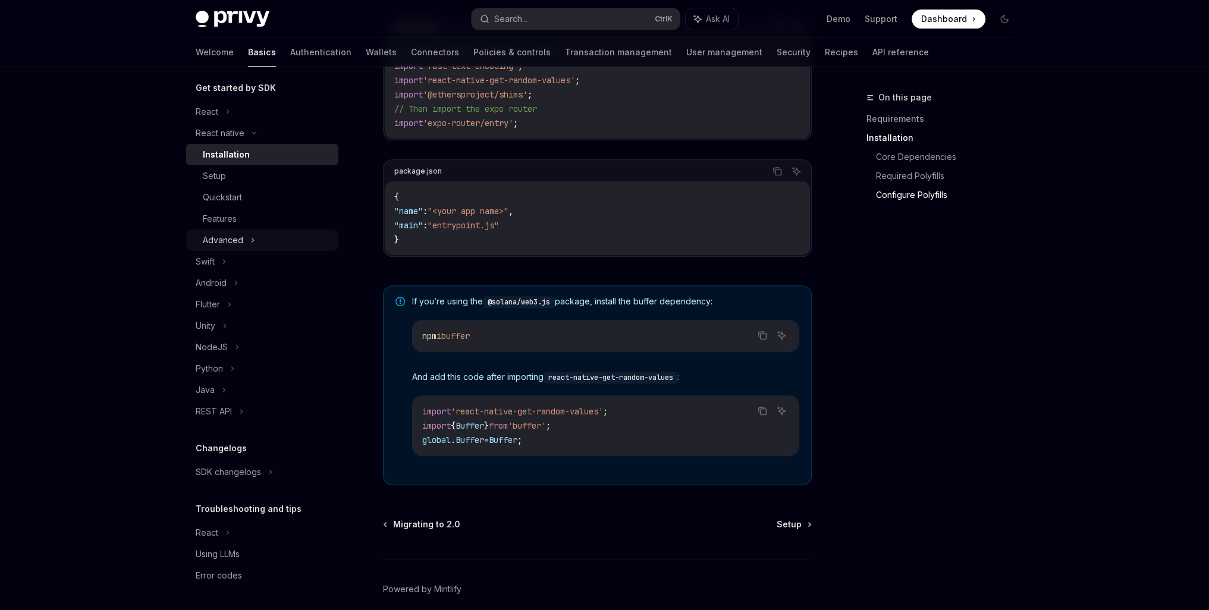
click at [243, 238] on div "Advanced" at bounding box center [262, 240] width 152 height 21
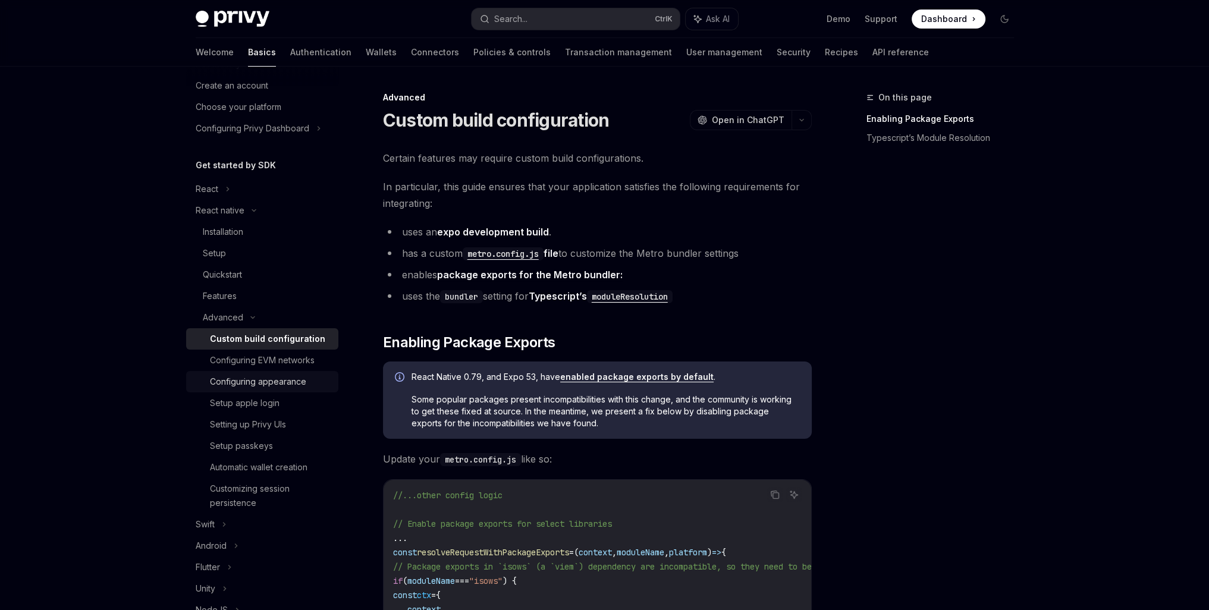
click at [280, 388] on div "Configuring appearance" at bounding box center [258, 382] width 96 height 14
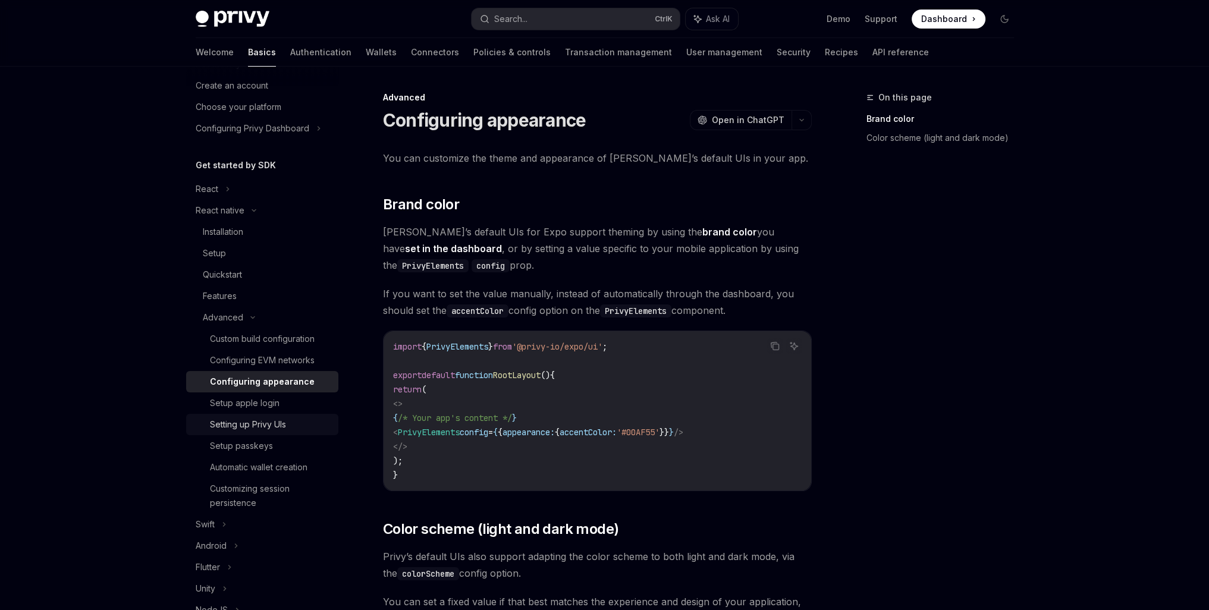
click at [283, 425] on div "Setting up Privy UIs" at bounding box center [248, 424] width 76 height 14
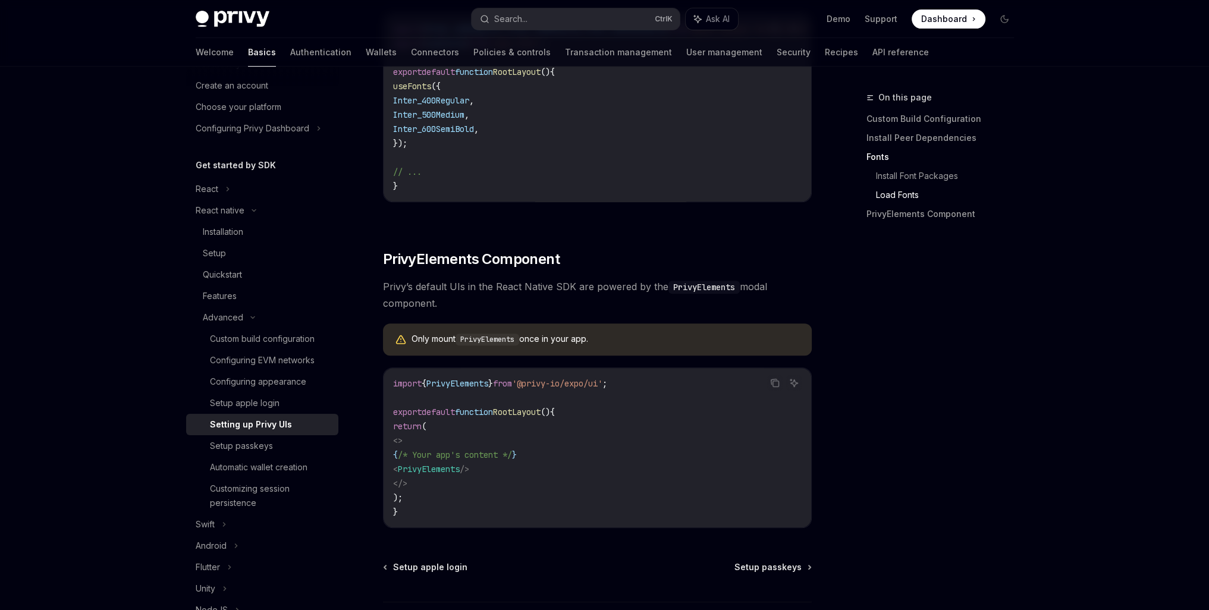
scroll to position [694, 0]
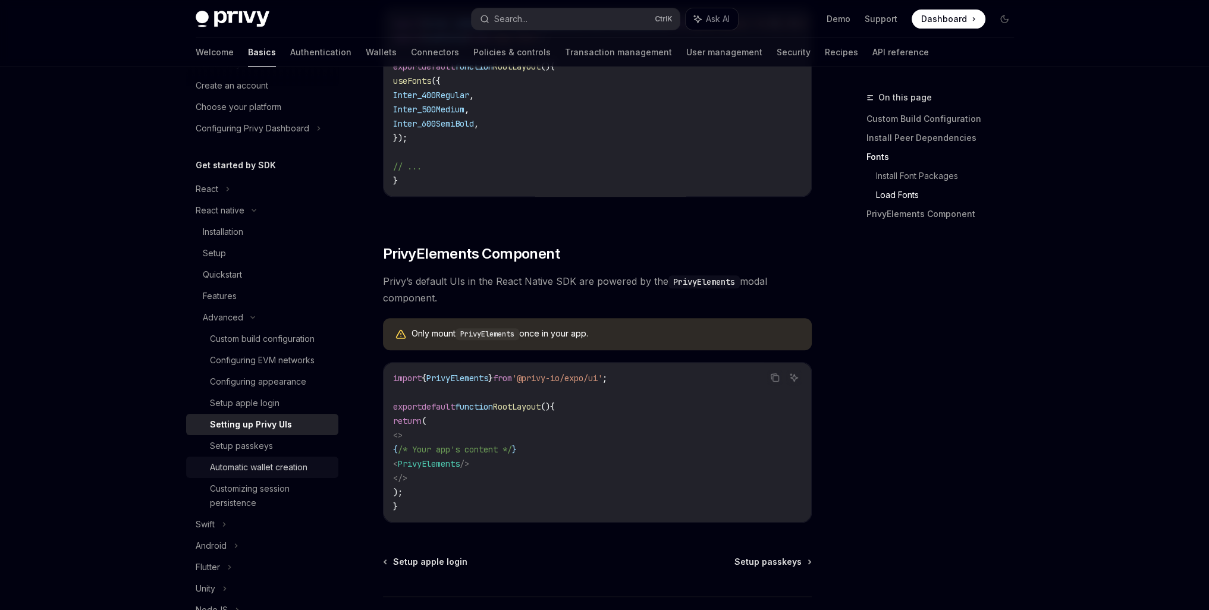
click at [273, 461] on div "Automatic wallet creation" at bounding box center [259, 467] width 98 height 14
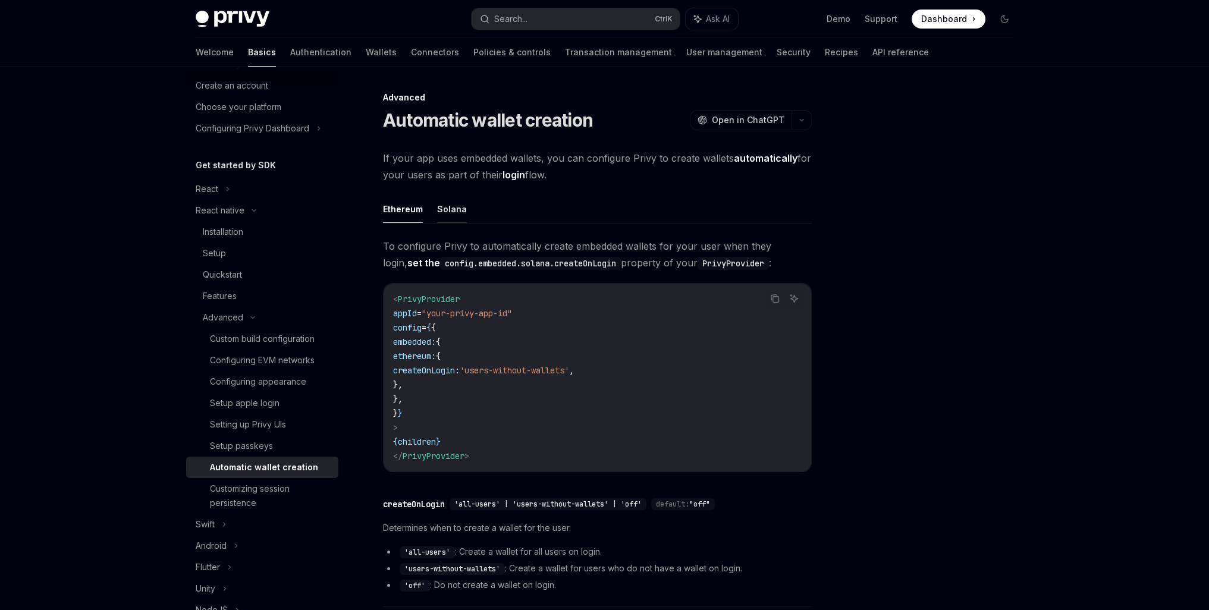
click at [447, 211] on button "Solana" at bounding box center [452, 209] width 30 height 28
drag, startPoint x: 412, startPoint y: 329, endPoint x: 445, endPoint y: 414, distance: 90.8
click at [445, 414] on code "< PrivyProvider appId = "your-privy-app-id" config = { { embedded: { solana: { …" at bounding box center [597, 377] width 409 height 171
copy code "config = { { embedded: { solana: { createOnLogin: 'users-without-wallets' , }, …"
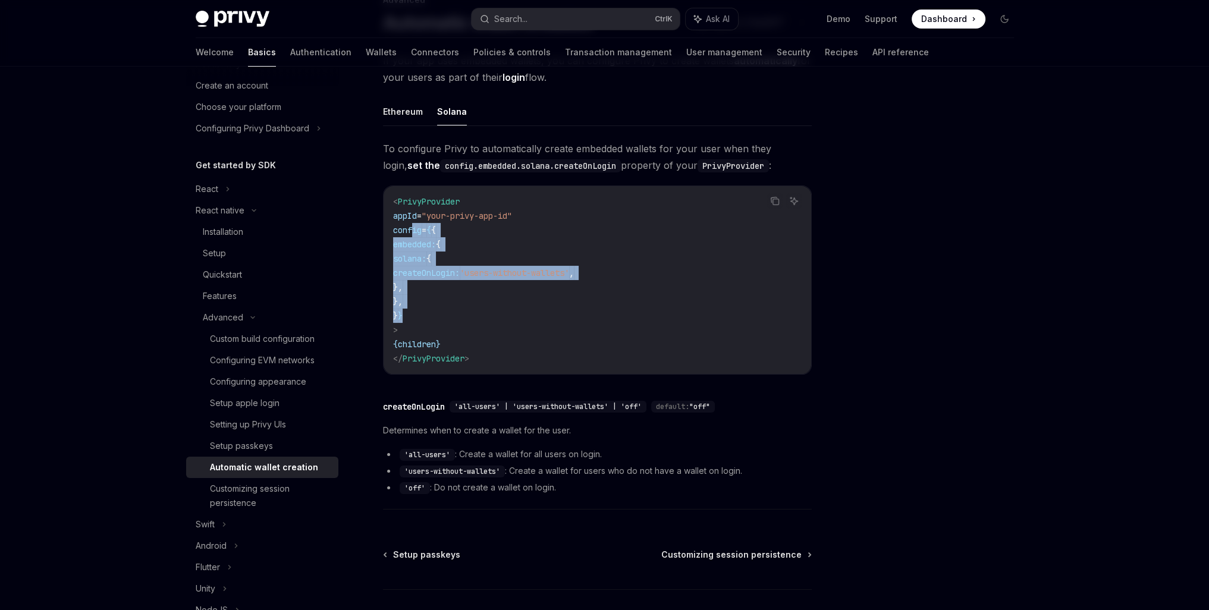
scroll to position [99, 0]
click at [279, 500] on div "Customizing session persistence" at bounding box center [270, 496] width 121 height 29
type textarea "*"
